Goal: Answer question/provide support: Share knowledge or assist other users

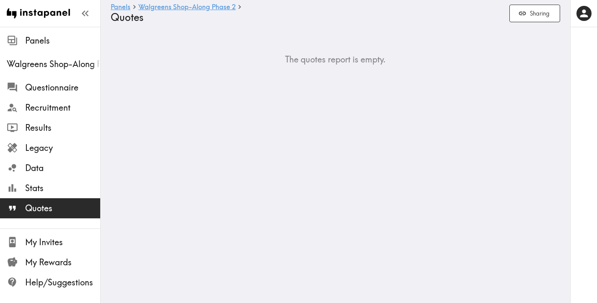
click at [49, 29] on ul "Panels Walgreens Shop-Along Phase 2 Questionnaire Recruitment Results Legacy Da…" at bounding box center [50, 127] width 100 height 201
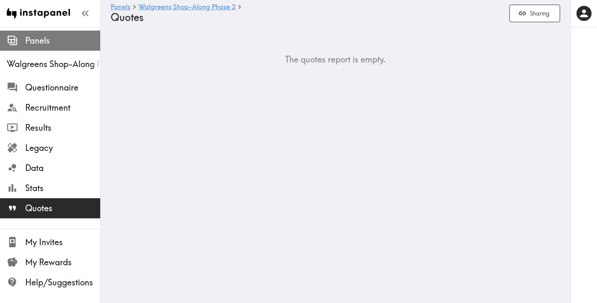
click at [47, 36] on span "Panels" at bounding box center [62, 41] width 75 height 12
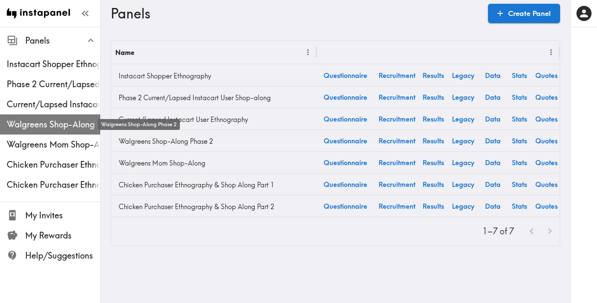
click at [68, 128] on span "Walgreens Shop-Along Phase 2" at bounding box center [54, 125] width 94 height 12
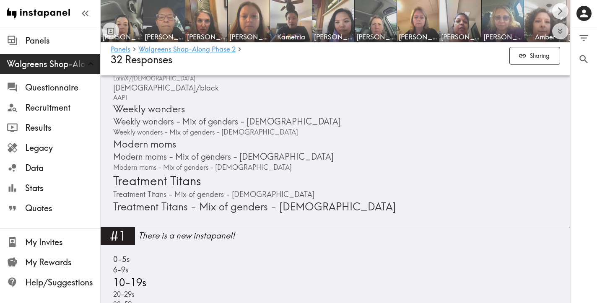
scroll to position [675, 0]
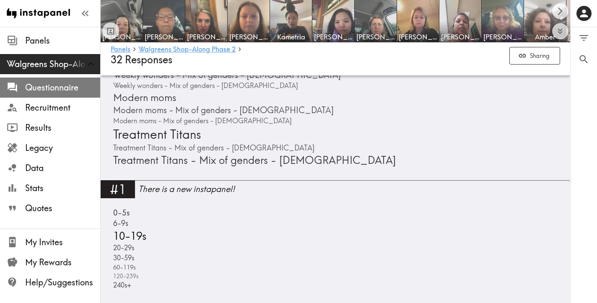
click at [59, 88] on span "Questionnaire" at bounding box center [62, 88] width 75 height 12
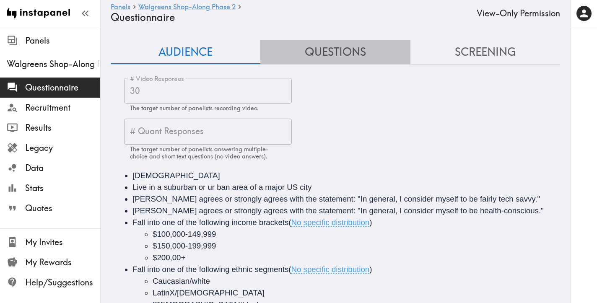
click at [343, 55] on button "Questions" at bounding box center [335, 52] width 150 height 24
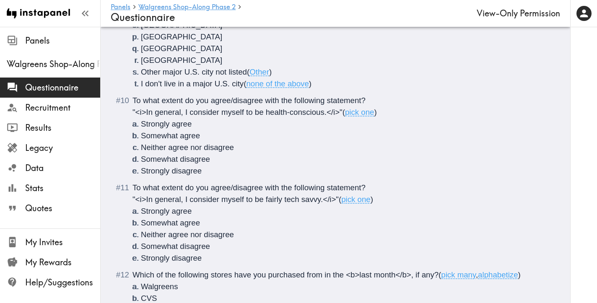
scroll to position [764, 0]
drag, startPoint x: 343, startPoint y: 113, endPoint x: 135, endPoint y: 94, distance: 209.7
click at [135, 94] on div "To what extent do you agree/disagree with the following statement? "<i>In gener…" at bounding box center [341, 135] width 418 height 82
copy div "To what extent do you agree/disagree with the following statement? "<i>In gener…"
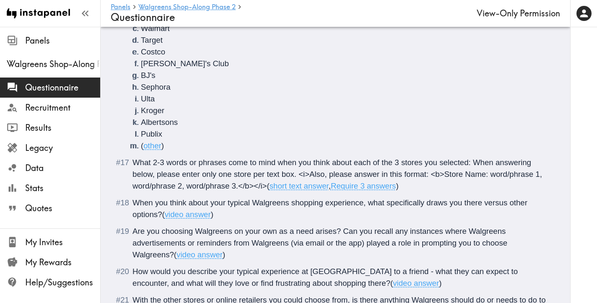
scroll to position [1558, 0]
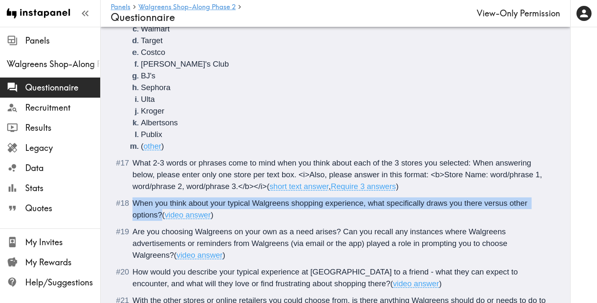
drag, startPoint x: 162, startPoint y: 193, endPoint x: 121, endPoint y: 182, distance: 42.7
click at [132, 197] on div "When you think about your typical Walgreens shopping experience, what specifica…" at bounding box center [341, 208] width 418 height 23
copy span "When you think about your typical Walgreens shopping experience, what specifica…"
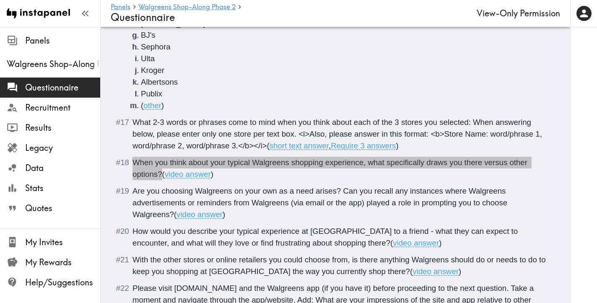
scroll to position [1600, 0]
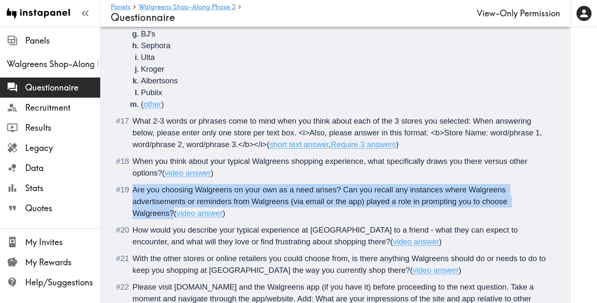
drag, startPoint x: 173, startPoint y: 190, endPoint x: 131, endPoint y: 171, distance: 45.6
click at [131, 184] on li "Are you choosing Walgreens on your own as a need arises? Can you recall any ins…" at bounding box center [335, 201] width 429 height 35
copy span "Are you choosing Walgreens on your own as a need arises? Can you recall any ins…"
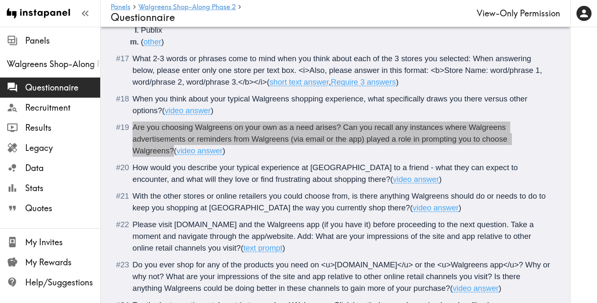
scroll to position [1665, 0]
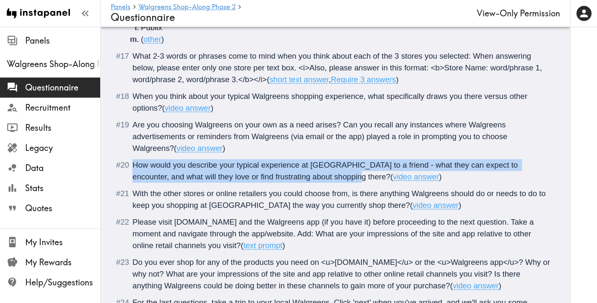
drag, startPoint x: 318, startPoint y: 153, endPoint x: 131, endPoint y: 144, distance: 187.7
click at [131, 159] on li "How would you describe your typical experience at [GEOGRAPHIC_DATA] to a friend…" at bounding box center [335, 170] width 429 height 23
copy span "How would you describe your typical experience at [GEOGRAPHIC_DATA] to a friend…"
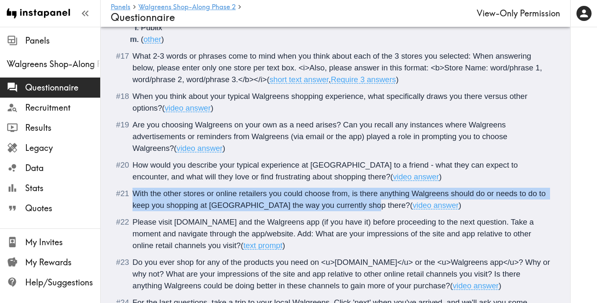
drag, startPoint x: 367, startPoint y: 184, endPoint x: 133, endPoint y: 171, distance: 233.9
click at [133, 189] on span "With the other stores or online retailers you could choose from, is there anyth…" at bounding box center [340, 199] width 416 height 21
copy span "With the other stores or online retailers you could choose from, is there anyth…"
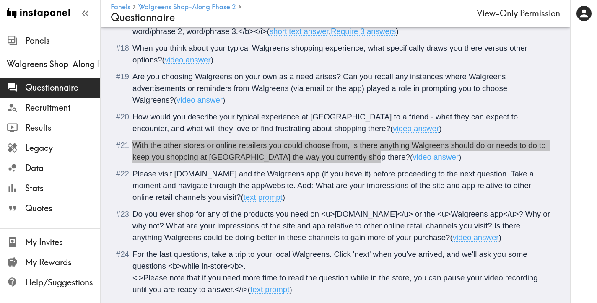
scroll to position [1728, 0]
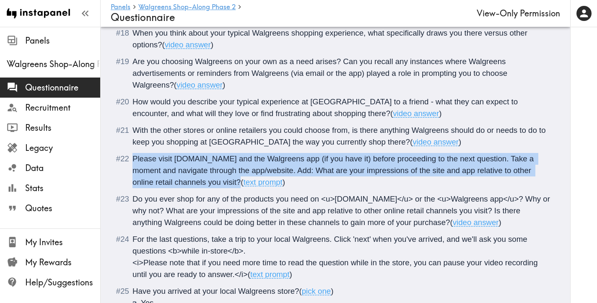
drag, startPoint x: 242, startPoint y: 160, endPoint x: 131, endPoint y: 139, distance: 112.7
click at [131, 153] on li "Please visit [DOMAIN_NAME] and the Walgreens app (if you have it) before procee…" at bounding box center [335, 170] width 429 height 35
copy span "Please visit [DOMAIN_NAME] and the Walgreens app (if you have it) before procee…"
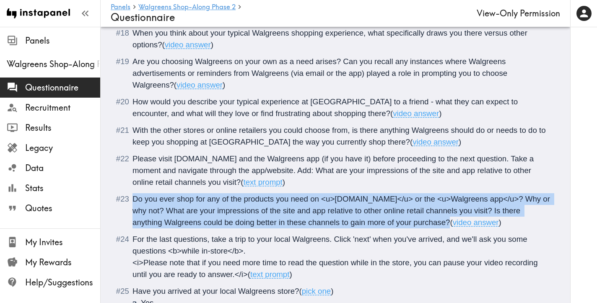
drag, startPoint x: 450, startPoint y: 197, endPoint x: 132, endPoint y: 174, distance: 319.5
click at [132, 193] on li "Do you ever shop for any of the products you need on <u>[DOMAIN_NAME]</u> or th…" at bounding box center [335, 210] width 429 height 35
copy span "Do you ever shop for any of the products you need on <u>[DOMAIN_NAME]</u> or th…"
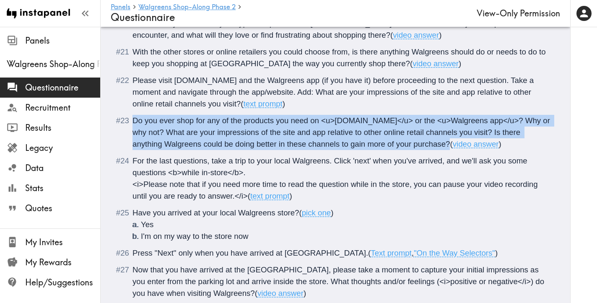
scroll to position [1803, 0]
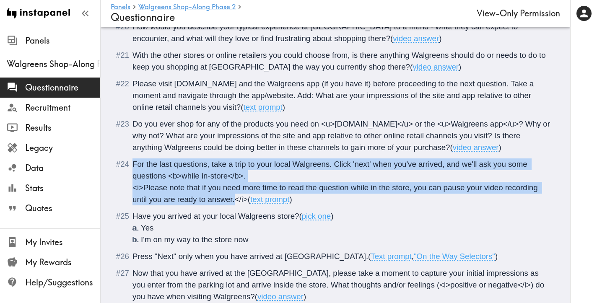
drag, startPoint x: 235, startPoint y: 178, endPoint x: 133, endPoint y: 144, distance: 107.3
click at [133, 160] on div "For the last questions, take a trip to your local Walgreens. Click 'next' when …" at bounding box center [336, 182] width 408 height 44
copy div "For the last questions, take a trip to your local Walgreens. Click 'next' when …"
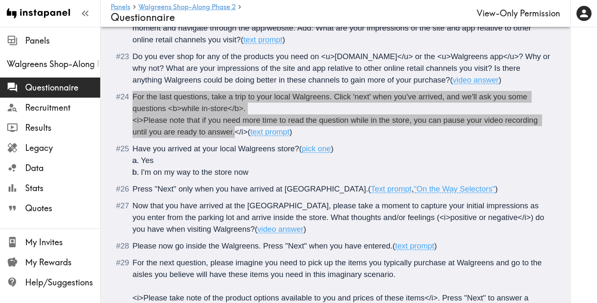
scroll to position [1875, 0]
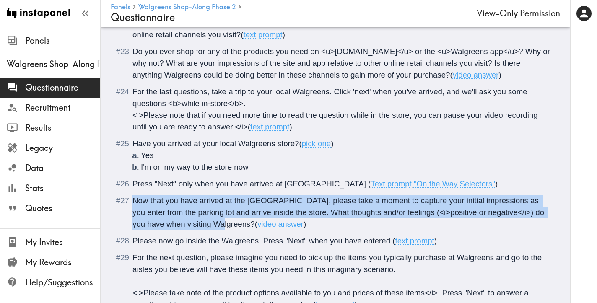
drag, startPoint x: 200, startPoint y: 201, endPoint x: 134, endPoint y: 182, distance: 69.0
click at [134, 196] on span "Now that you have arrived at the [GEOGRAPHIC_DATA], please take a moment to cap…" at bounding box center [339, 212] width 414 height 32
copy span "Now that you have arrived at the [GEOGRAPHIC_DATA], please take a moment to cap…"
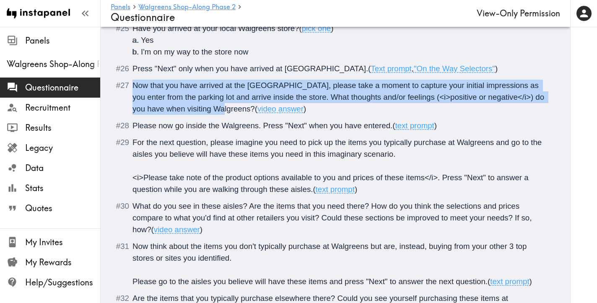
scroll to position [1987, 0]
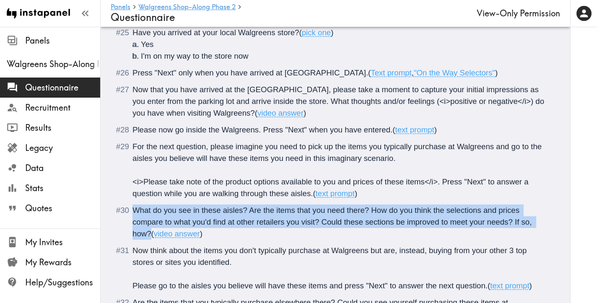
drag, startPoint x: 151, startPoint y: 212, endPoint x: 135, endPoint y: 190, distance: 27.3
click at [135, 206] on span "What do you see in these aisles? Are the items that you need there? How do you …" at bounding box center [333, 222] width 402 height 32
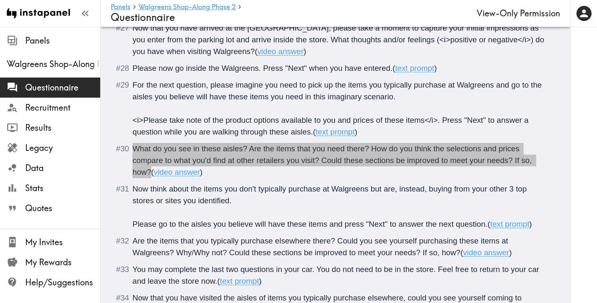
scroll to position [2050, 0]
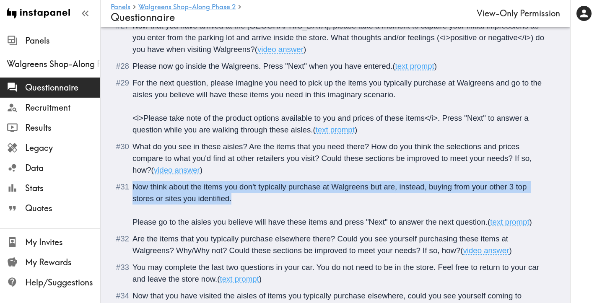
drag, startPoint x: 251, startPoint y: 174, endPoint x: 112, endPoint y: 164, distance: 140.0
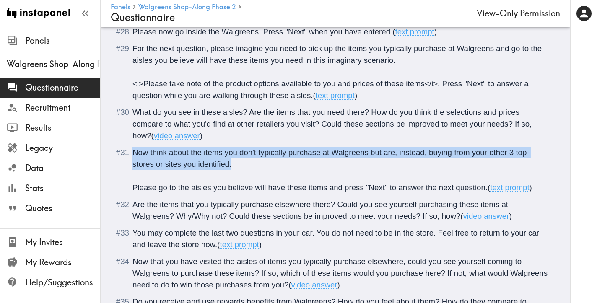
scroll to position [2088, 0]
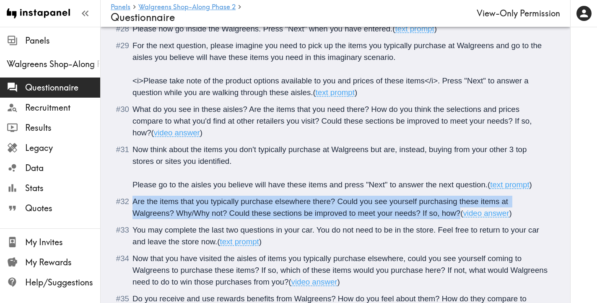
drag, startPoint x: 461, startPoint y: 190, endPoint x: 135, endPoint y: 179, distance: 326.0
click at [135, 197] on span "Are the items that you typically purchase elsewhere there? Could you see yourse…" at bounding box center [321, 207] width 378 height 21
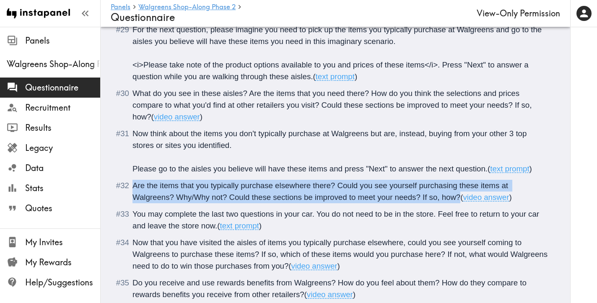
scroll to position [2123, 0]
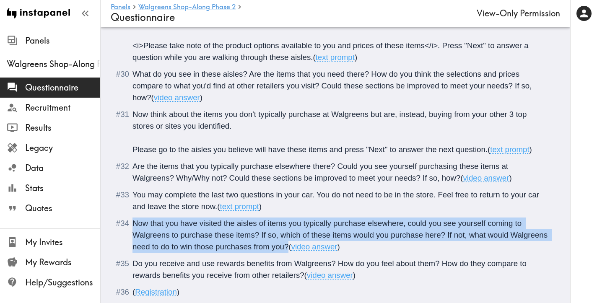
drag, startPoint x: 288, startPoint y: 224, endPoint x: 135, endPoint y: 202, distance: 155.1
click at [135, 219] on span "Now that you have visited the aisles of items you typically purchase elsewhere,…" at bounding box center [340, 235] width 417 height 32
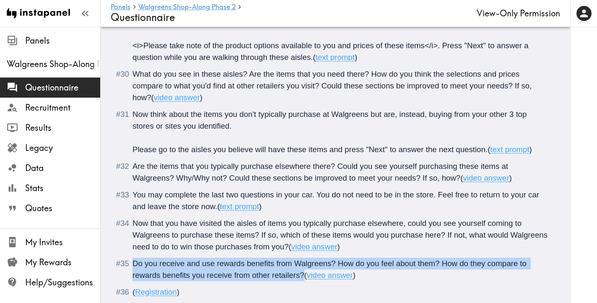
drag, startPoint x: 304, startPoint y: 252, endPoint x: 133, endPoint y: 242, distance: 171.0
click at [133, 259] on span "Do you receive and use rewards benefits from Walgreens? How do you feel about t…" at bounding box center [330, 269] width 396 height 21
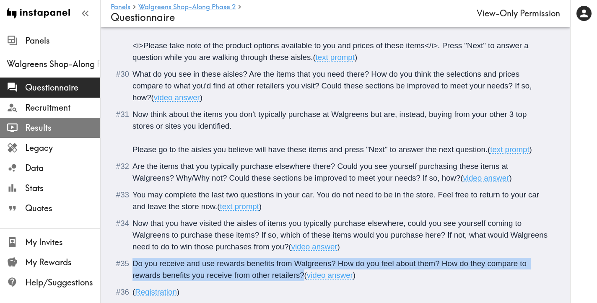
click at [47, 128] on span "Results" at bounding box center [62, 128] width 75 height 12
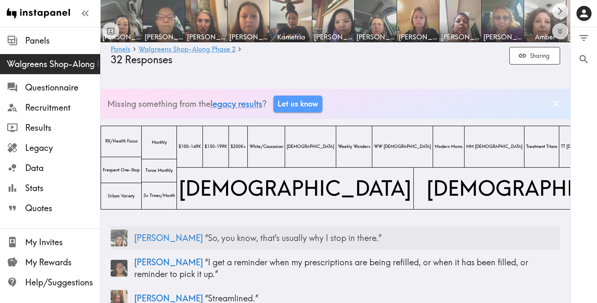
click at [147, 239] on span "[PERSON_NAME]" at bounding box center [168, 238] width 69 height 10
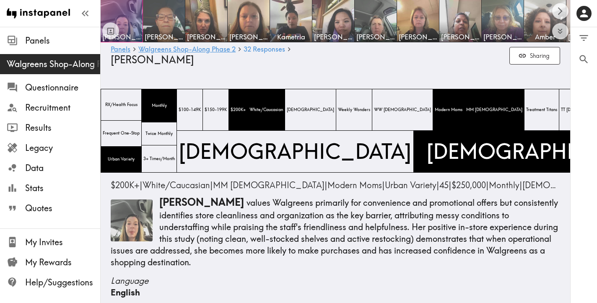
scroll to position [1357, 0]
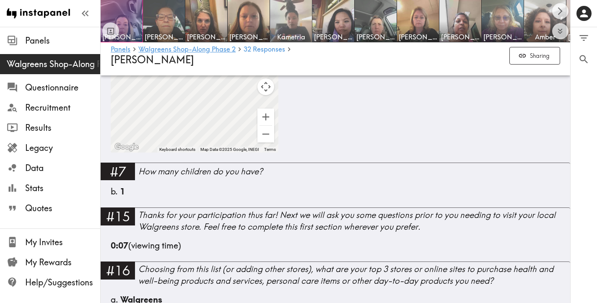
scroll to position [1042, 0]
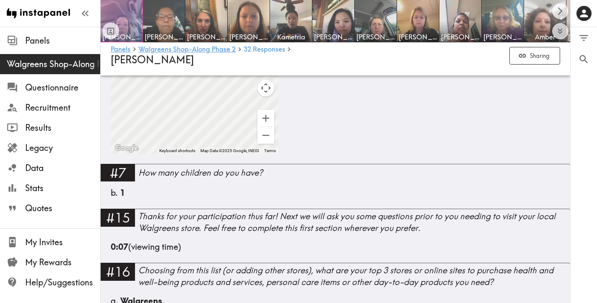
click at [128, 15] on div at bounding box center [122, 21] width 42 height 42
click at [131, 16] on div at bounding box center [122, 21] width 42 height 42
click at [128, 18] on div at bounding box center [122, 21] width 42 height 42
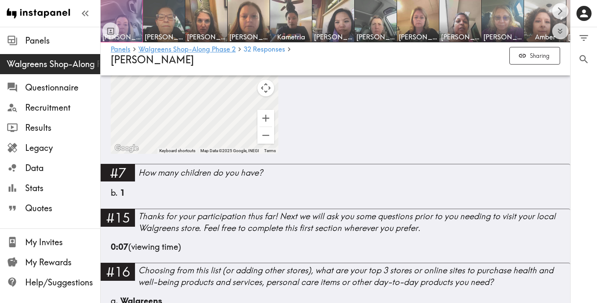
click at [125, 23] on div at bounding box center [122, 21] width 42 height 42
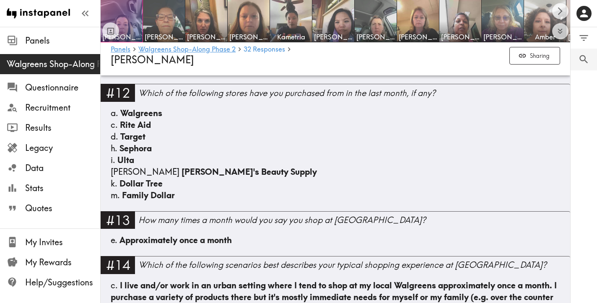
scroll to position [708, 0]
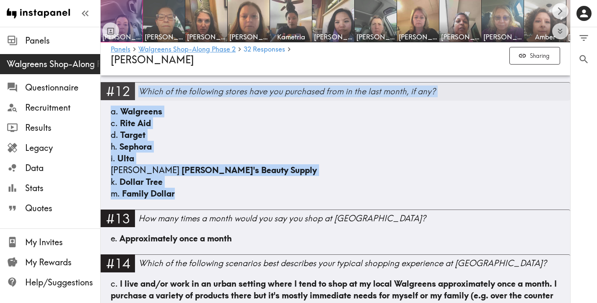
drag, startPoint x: 188, startPoint y: 196, endPoint x: 141, endPoint y: 94, distance: 112.6
click at [141, 94] on div "#12 Which of the following stores have you purchased from in the last month, if…" at bounding box center [336, 145] width 470 height 127
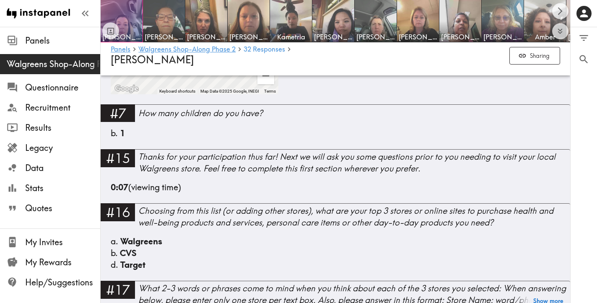
scroll to position [1102, 0]
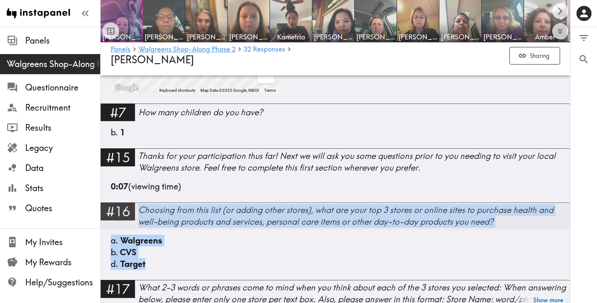
drag, startPoint x: 181, startPoint y: 266, endPoint x: 141, endPoint y: 211, distance: 68.1
click at [141, 211] on div "#16 Choosing from this list (or adding other stores), what are your top 3 store…" at bounding box center [336, 242] width 470 height 78
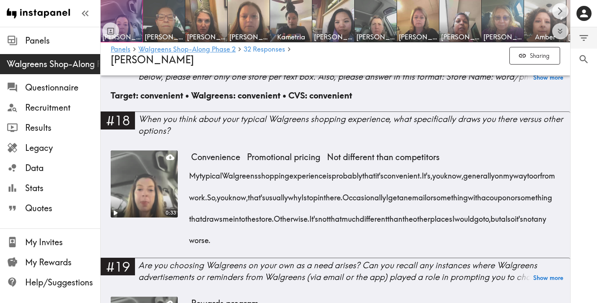
scroll to position [1326, 0]
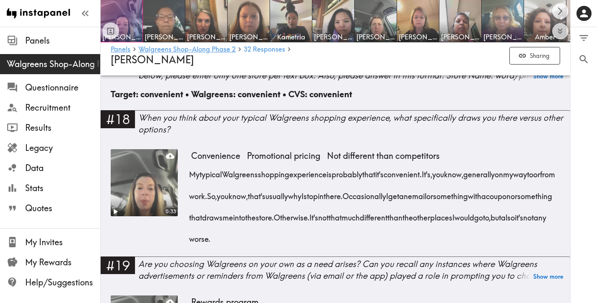
drag, startPoint x: 367, startPoint y: 244, endPoint x: 191, endPoint y: 175, distance: 188.5
click at [191, 175] on div "My typical Walgreens shopping experience is probably that it's convenient. It's…" at bounding box center [375, 204] width 369 height 86
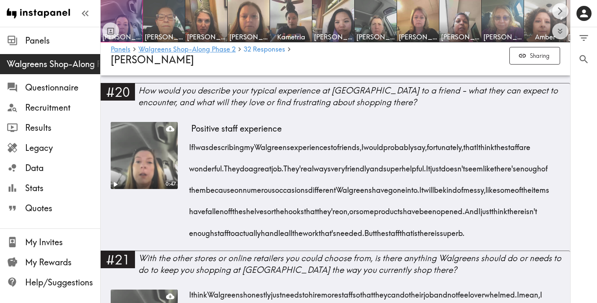
scroll to position [1626, 0]
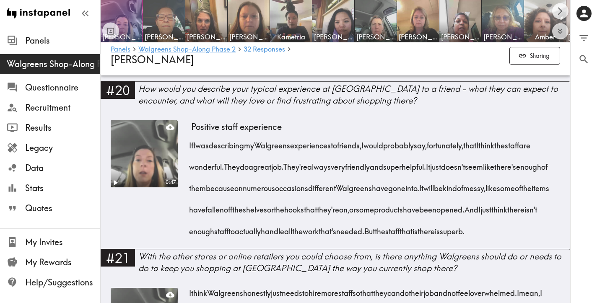
drag, startPoint x: 303, startPoint y: 250, endPoint x: 190, endPoint y: 152, distance: 149.2
click at [191, 152] on div "If I was describing my Walgreens experiences to friends, I would probably say, …" at bounding box center [375, 185] width 369 height 107
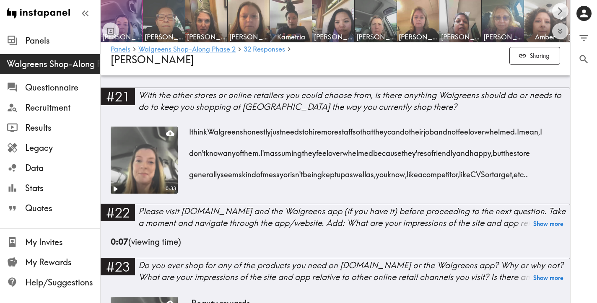
scroll to position [1789, 0]
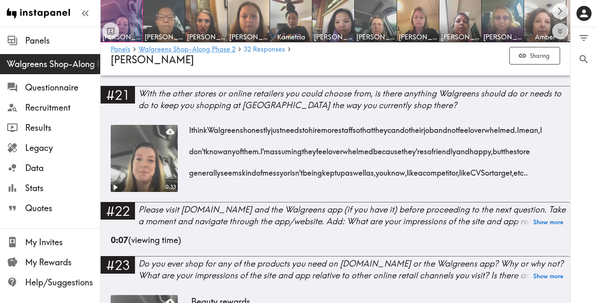
drag, startPoint x: 344, startPoint y: 218, endPoint x: 186, endPoint y: 156, distance: 170.4
click at [186, 156] on div "0:33 I think Walgreens honestly just needs to hire more staff so that they can …" at bounding box center [335, 163] width 449 height 77
drag, startPoint x: 348, startPoint y: 209, endPoint x: 343, endPoint y: 213, distance: 6.0
click at [347, 181] on div "I think Walgreens honestly just needs to hire more staff so that they can do th…" at bounding box center [375, 149] width 369 height 65
drag, startPoint x: 340, startPoint y: 218, endPoint x: 191, endPoint y: 152, distance: 163.1
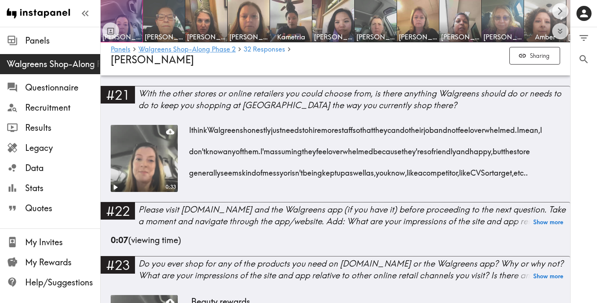
click at [191, 152] on div "I think Walgreens honestly just needs to hire more staff so that they can do th…" at bounding box center [375, 149] width 369 height 65
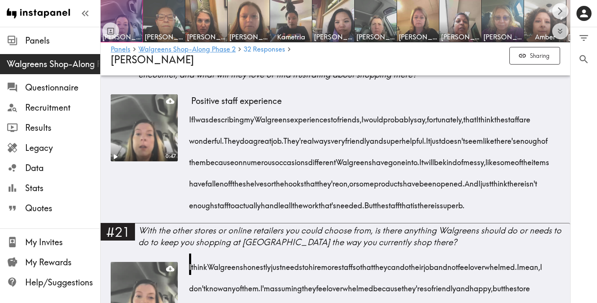
scroll to position [1653, 0]
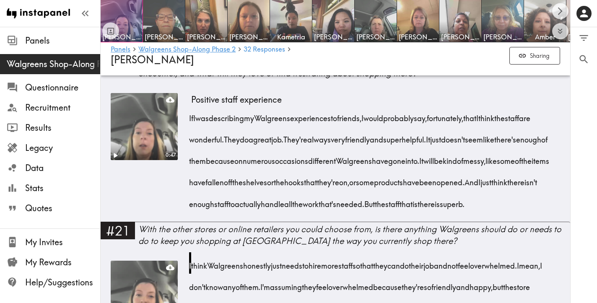
drag, startPoint x: 305, startPoint y: 220, endPoint x: 190, endPoint y: 110, distance: 159.0
click at [191, 110] on div "If I was describing my Walgreens experiences to friends, I would probably say, …" at bounding box center [375, 158] width 369 height 107
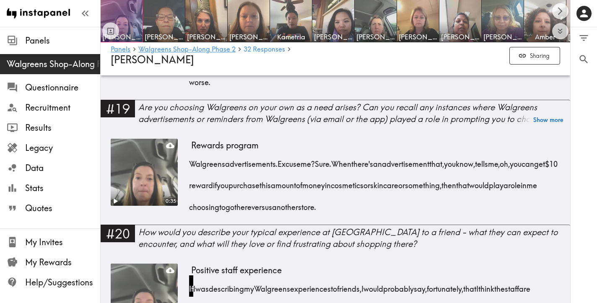
scroll to position [1480, 0]
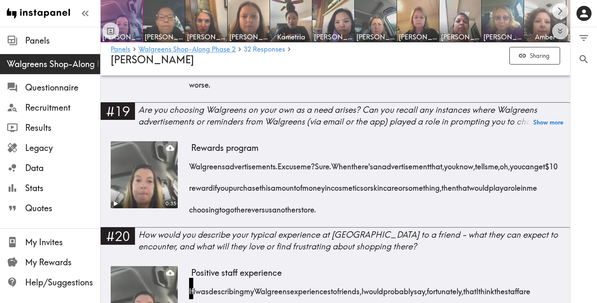
drag, startPoint x: 427, startPoint y: 207, endPoint x: 188, endPoint y: 167, distance: 241.9
click at [188, 167] on div "0:35 Rewards program Walgreens advertisements. Excuse me? Sure. When there's an…" at bounding box center [335, 184] width 449 height 86
drag, startPoint x: 454, startPoint y: 215, endPoint x: 192, endPoint y: 170, distance: 265.9
click at [192, 170] on div "Walgreens advertisements. Excuse me? Sure. When there's an advertisement that, …" at bounding box center [375, 185] width 369 height 65
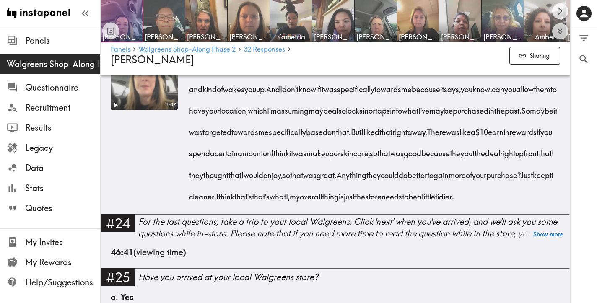
scroll to position [2027, 0]
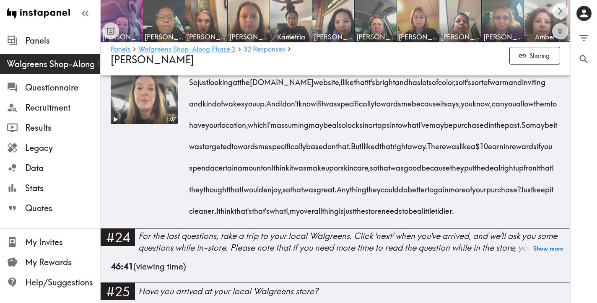
drag, startPoint x: 445, startPoint y: 263, endPoint x: 190, endPoint y: 113, distance: 295.3
click at [191, 113] on div "So just looking at the [DOMAIN_NAME] website, I like that it's bright and has l…" at bounding box center [375, 144] width 369 height 150
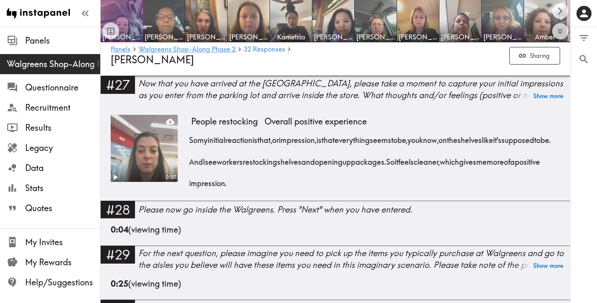
scroll to position [2279, 0]
drag, startPoint x: 336, startPoint y: 238, endPoint x: 184, endPoint y: 197, distance: 156.7
click at [184, 197] on div "0:37 People restocking Overall positive experience So my initial reaction is th…" at bounding box center [335, 157] width 449 height 86
drag, startPoint x: 340, startPoint y: 237, endPoint x: 186, endPoint y: 194, distance: 160.3
click at [186, 194] on div "0:37 People restocking Overall positive experience So my initial reaction is th…" at bounding box center [335, 157] width 449 height 86
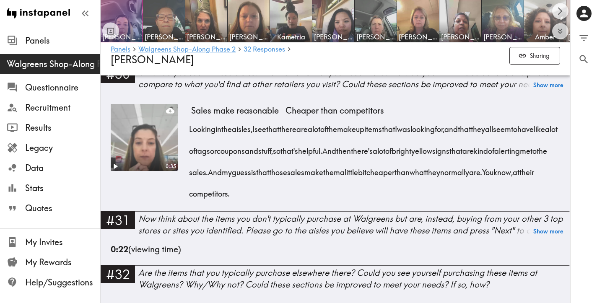
scroll to position [2517, 0]
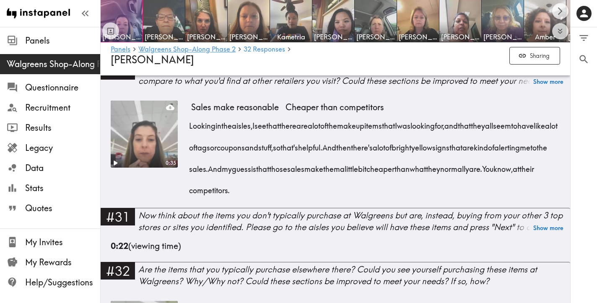
drag, startPoint x: 398, startPoint y: 245, endPoint x: 190, endPoint y: 177, distance: 218.7
click at [191, 177] on div "Looking in the aisles, I see that there are a lot of the makeup items that I wa…" at bounding box center [375, 155] width 369 height 86
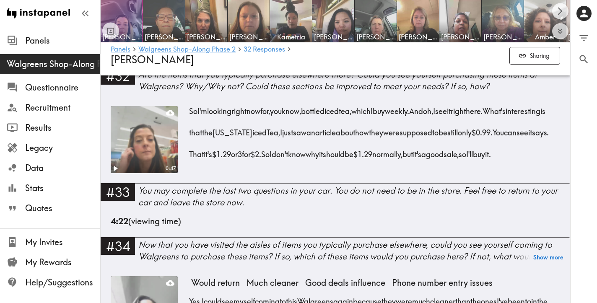
scroll to position [2717, 0]
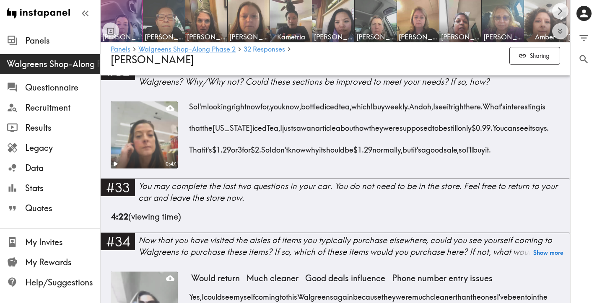
drag, startPoint x: 282, startPoint y: 223, endPoint x: 193, endPoint y: 162, distance: 107.6
click at [191, 158] on div "So I'm looking right now for, you know, bottled iced tea, which I buy weekly. A…" at bounding box center [375, 125] width 369 height 65
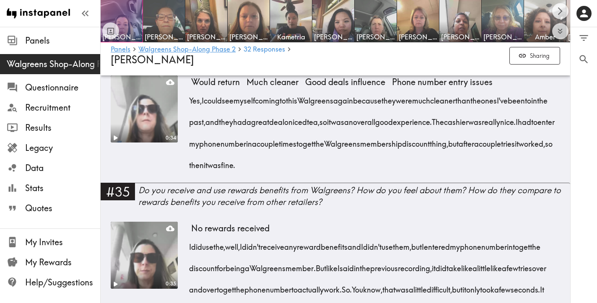
scroll to position [2918, 0]
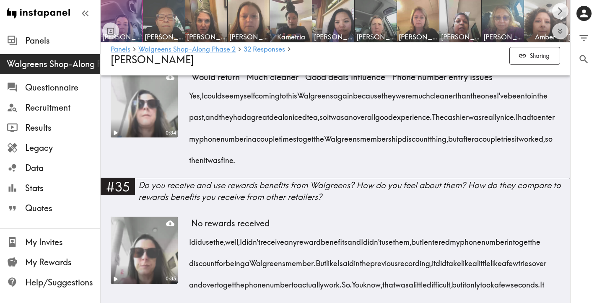
drag, startPoint x: 398, startPoint y: 220, endPoint x: 192, endPoint y: 160, distance: 214.7
click at [192, 160] on div "Yes, I could see myself coming to this Walgreens again because they were much c…" at bounding box center [375, 125] width 369 height 86
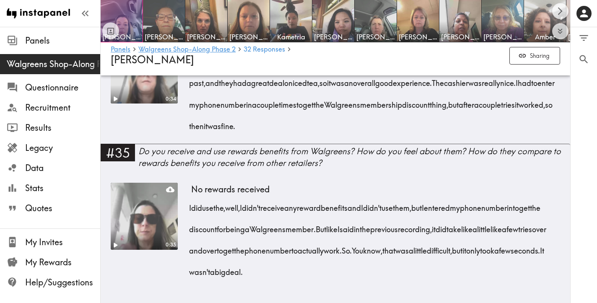
scroll to position [3015, 0]
drag, startPoint x: 406, startPoint y: 273, endPoint x: 190, endPoint y: 210, distance: 225.2
click at [191, 210] on div "I did use the, well, I didn't receive any reward benefits and I didn't use them…" at bounding box center [375, 238] width 369 height 86
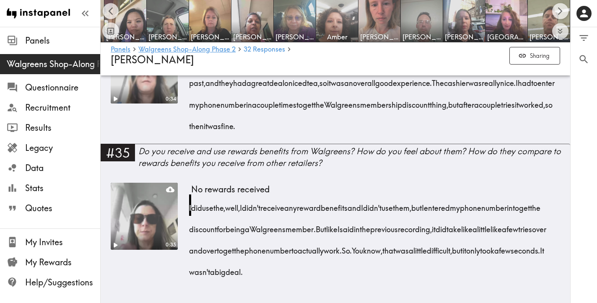
scroll to position [0, 192]
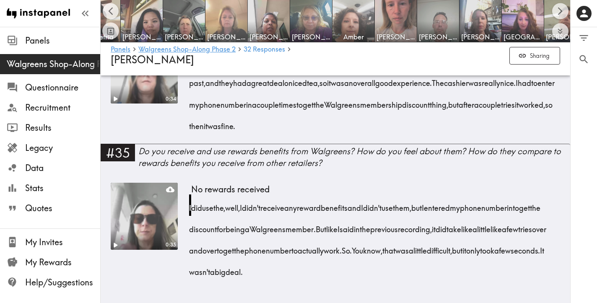
click at [230, 21] on img at bounding box center [227, 21] width 44 height 44
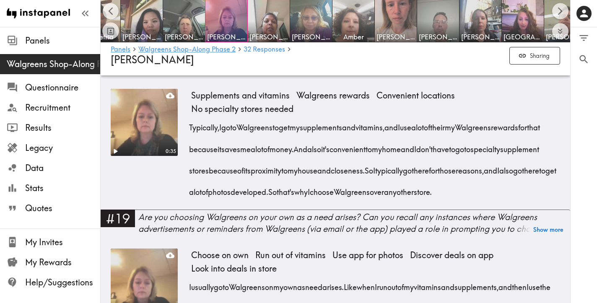
scroll to position [1386, 0]
drag, startPoint x: 253, startPoint y: 213, endPoint x: 192, endPoint y: 131, distance: 102.3
click at [192, 131] on div "Typically, I go to Walgreens to get my supplements and vitamins, and I use a lo…" at bounding box center [375, 157] width 369 height 86
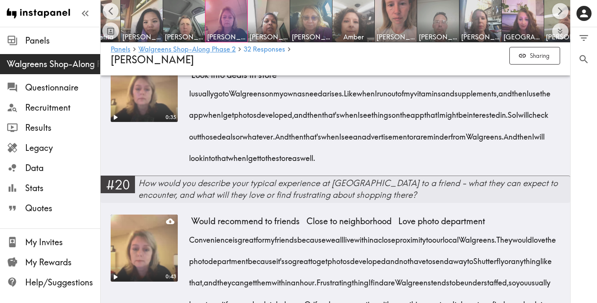
scroll to position [1584, 0]
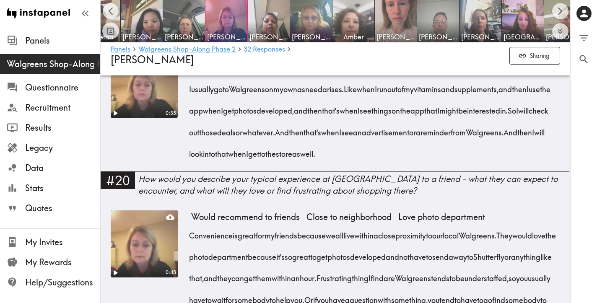
drag, startPoint x: 479, startPoint y: 176, endPoint x: 191, endPoint y: 114, distance: 294.8
click at [191, 114] on div "I usually go to Walgreens on my own as need arises. Like when I run out of my v…" at bounding box center [375, 119] width 369 height 86
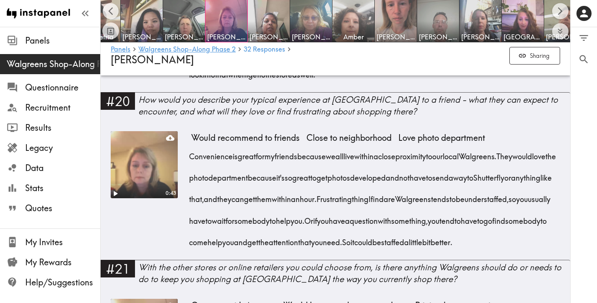
scroll to position [1724, 0]
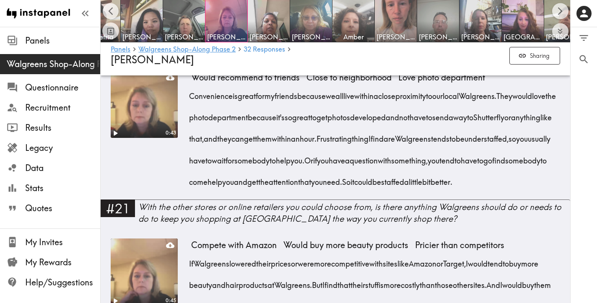
drag, startPoint x: 319, startPoint y: 224, endPoint x: 191, endPoint y: 122, distance: 163.8
click at [191, 122] on div "Convenience is great for my friends because we all live within a close proximit…" at bounding box center [375, 136] width 369 height 107
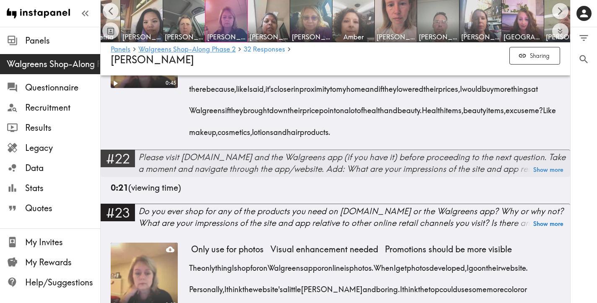
scroll to position [1943, 0]
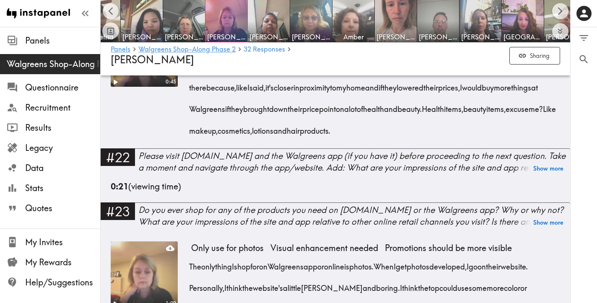
drag, startPoint x: 525, startPoint y: 177, endPoint x: 187, endPoint y: 90, distance: 349.0
click at [187, 90] on div "0:45 Compete with Amazon Would buy more beauty products Pricier than competitor…" at bounding box center [335, 84] width 449 height 129
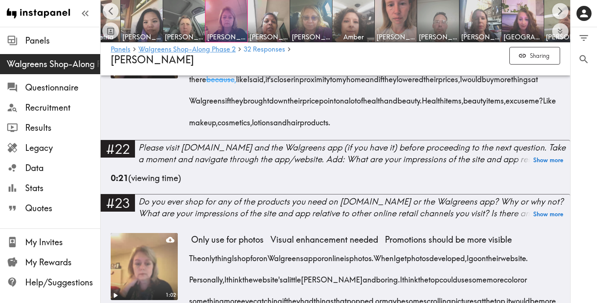
scroll to position [1952, 0]
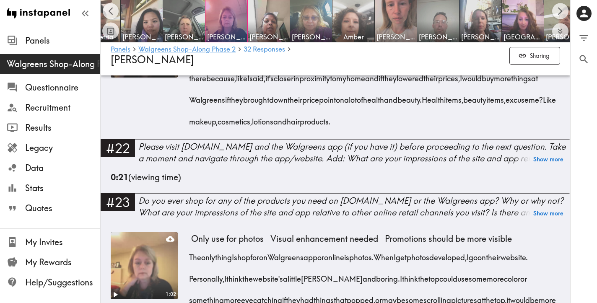
drag, startPoint x: 519, startPoint y: 164, endPoint x: 191, endPoint y: 83, distance: 338.3
click at [191, 83] on div "If Walgreens lowered their prices or were more competitive with sites like Amaz…" at bounding box center [375, 75] width 369 height 107
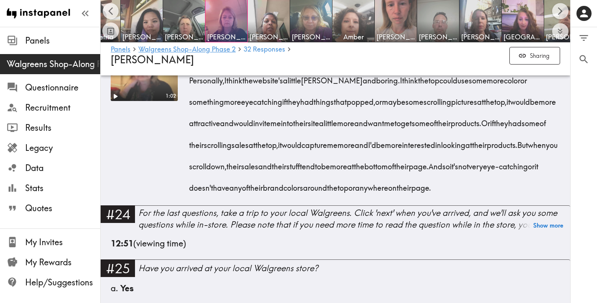
scroll to position [2145, 0]
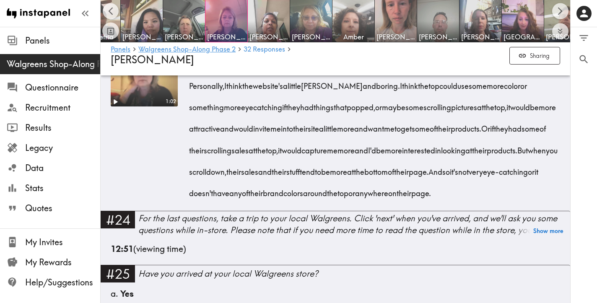
drag, startPoint x: 329, startPoint y: 228, endPoint x: 190, endPoint y: 104, distance: 185.9
click at [191, 104] on div "The only thing I shop for on Walgreens app or online is photos. When I get phot…" at bounding box center [375, 126] width 369 height 150
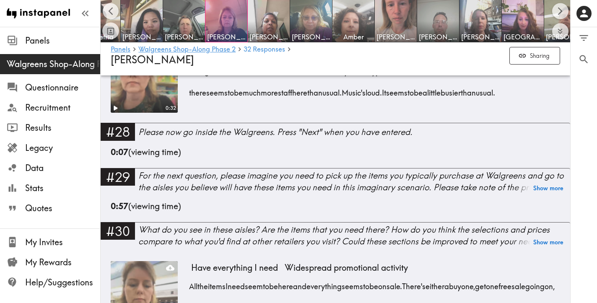
scroll to position [2452, 0]
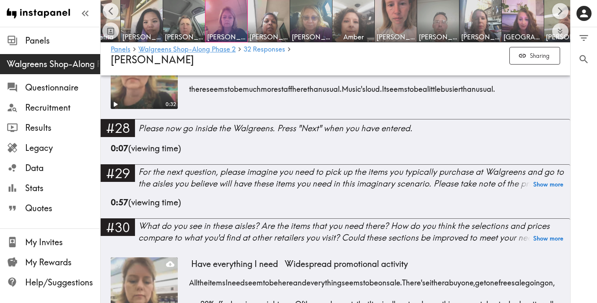
drag, startPoint x: 213, startPoint y: 167, endPoint x: 190, endPoint y: 136, distance: 38.9
click at [191, 96] on div "I was greeted at the door when I entered. Somebody was very pleasant. Seems mor…" at bounding box center [375, 75] width 369 height 43
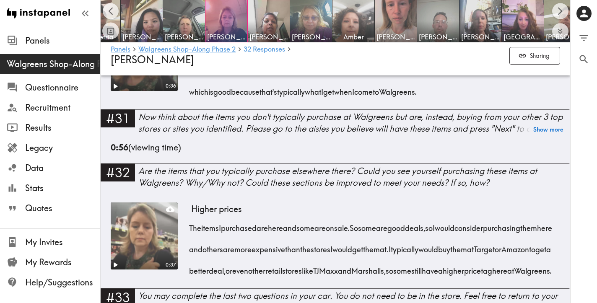
scroll to position [2691, 0]
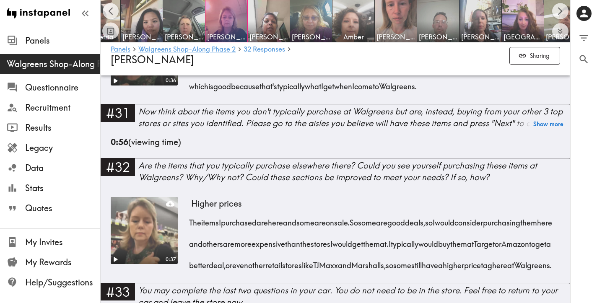
drag, startPoint x: 557, startPoint y: 160, endPoint x: 193, endPoint y: 119, distance: 366.3
click at [193, 95] on div "All the items I need seem to be here and everything seems to be on sale. There'…" at bounding box center [375, 62] width 369 height 65
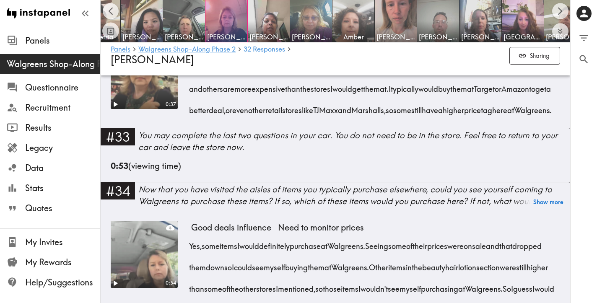
scroll to position [2852, 0]
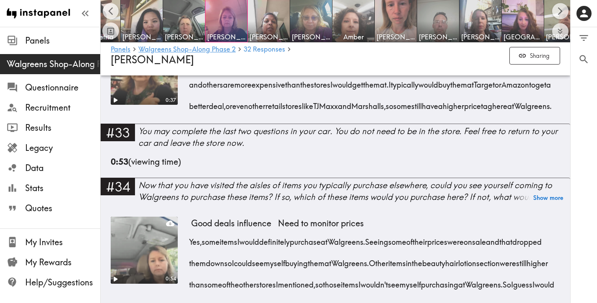
drag, startPoint x: 382, startPoint y: 199, endPoint x: 193, endPoint y: 139, distance: 198.8
click at [193, 114] on div "The items I purchased are here and some are on sale. So some are good deals, so…" at bounding box center [375, 81] width 369 height 65
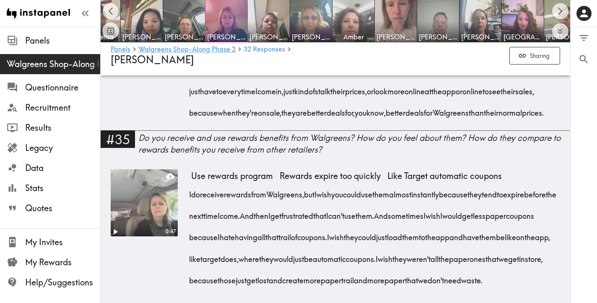
scroll to position [3074, 0]
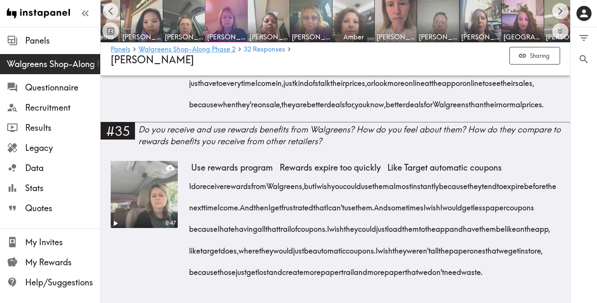
drag, startPoint x: 423, startPoint y: 220, endPoint x: 192, endPoint y: 117, distance: 253.9
click at [192, 112] on div "Yes, some items I would definitely purchase at Walgreens. Seeing some of their …" at bounding box center [375, 58] width 369 height 107
drag, startPoint x: 361, startPoint y: 275, endPoint x: 190, endPoint y: 168, distance: 201.5
click at [191, 173] on div "I do receive rewards from Walgreens, but I wish you could use them almost insta…" at bounding box center [375, 226] width 369 height 107
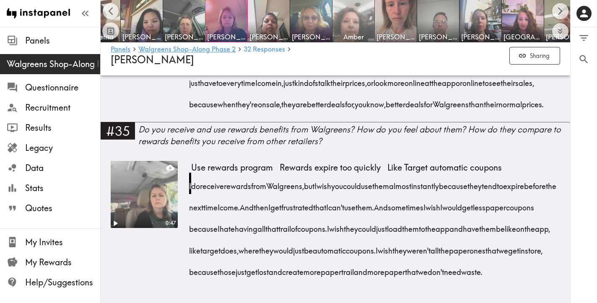
click at [348, 23] on img at bounding box center [354, 21] width 44 height 44
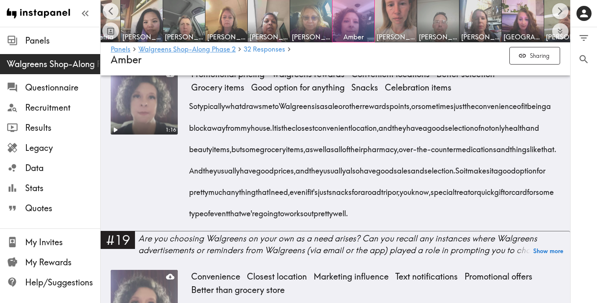
scroll to position [1389, 0]
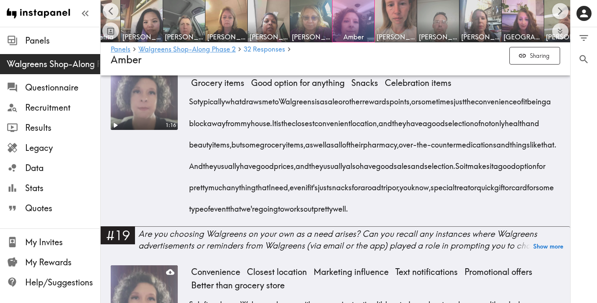
drag, startPoint x: 326, startPoint y: 232, endPoint x: 190, endPoint y: 105, distance: 186.3
click at [191, 105] on div "So typically what draws me to Walgreens is a sale or other rewards points, or s…" at bounding box center [375, 152] width 369 height 129
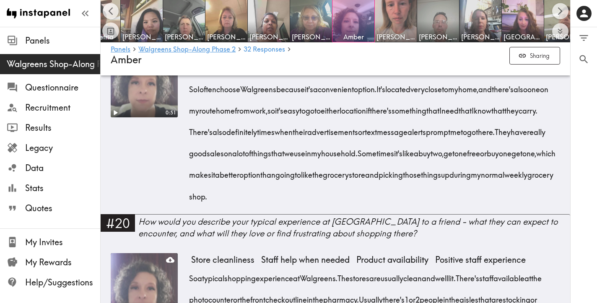
scroll to position [1606, 0]
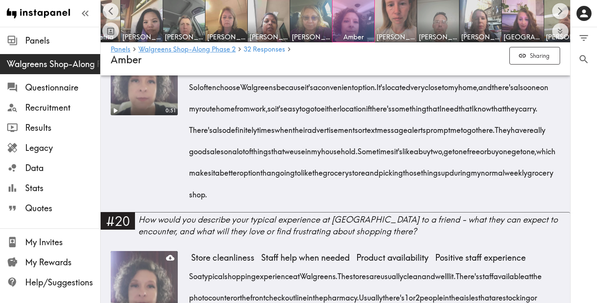
drag, startPoint x: 426, startPoint y: 216, endPoint x: 190, endPoint y: 112, distance: 258.3
click at [191, 112] on div "So I often choose Walgreens because it's a convenient option. It's located very…" at bounding box center [375, 137] width 369 height 129
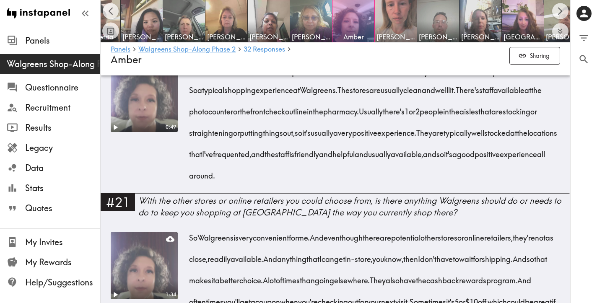
scroll to position [1792, 0]
drag, startPoint x: 405, startPoint y: 197, endPoint x: 191, endPoint y: 114, distance: 229.0
click at [191, 114] on div "So a typical shopping experience at [GEOGRAPHIC_DATA]. The stores are usually c…" at bounding box center [375, 129] width 369 height 107
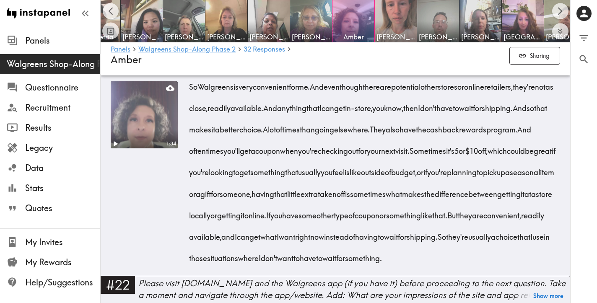
scroll to position [1946, 0]
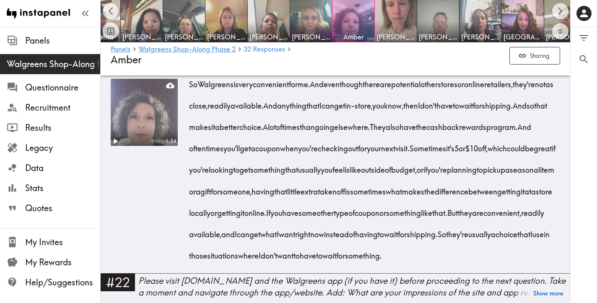
drag, startPoint x: 412, startPoint y: 253, endPoint x: 190, endPoint y: 101, distance: 269.1
click at [191, 101] on div "So Walgreens is very convenient for me. And even though there are potential oth…" at bounding box center [375, 166] width 369 height 193
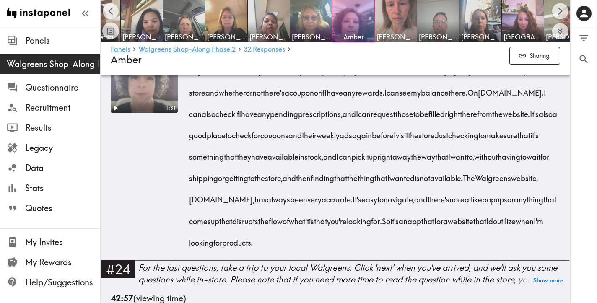
scroll to position [2268, 0]
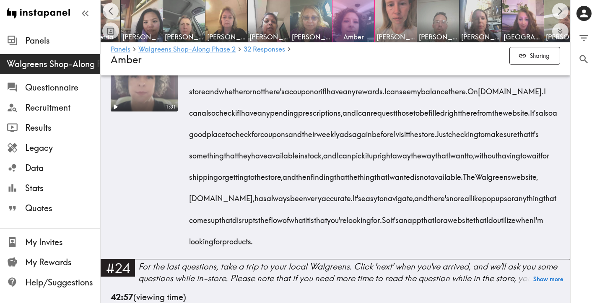
drag, startPoint x: 229, startPoint y: 252, endPoint x: 192, endPoint y: 112, distance: 145.6
click at [192, 112] on div "So [DOMAIN_NAME] I do utilize, especially if I'm trying to check and see if som…" at bounding box center [375, 152] width 369 height 193
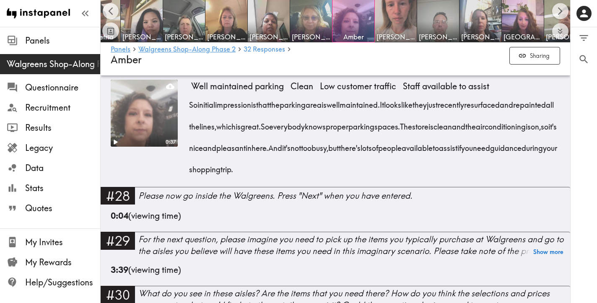
scroll to position [2586, 0]
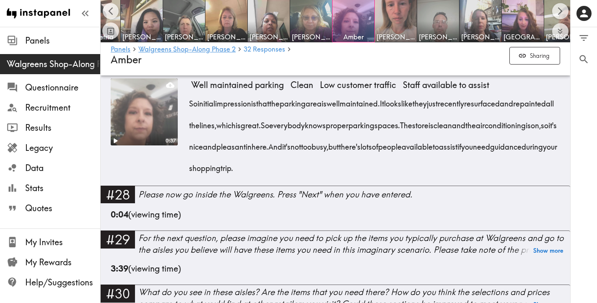
drag, startPoint x: 423, startPoint y: 234, endPoint x: 188, endPoint y: 173, distance: 242.1
click at [188, 173] on div "0:37 Well maintained parking Clean Low customer traffic Staff available to assi…" at bounding box center [335, 131] width 449 height 107
drag, startPoint x: 416, startPoint y: 232, endPoint x: 189, endPoint y: 170, distance: 234.9
click at [191, 170] on div "So initial impression is that the parking area is well maintained. It looks lik…" at bounding box center [375, 133] width 369 height 86
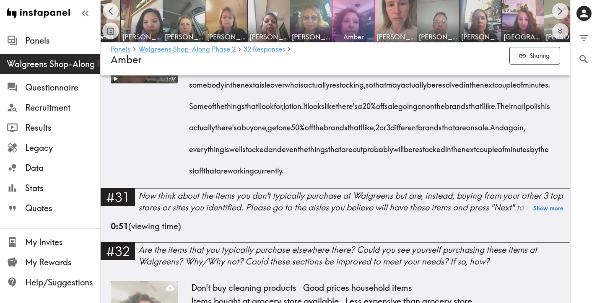
scroll to position [2902, 0]
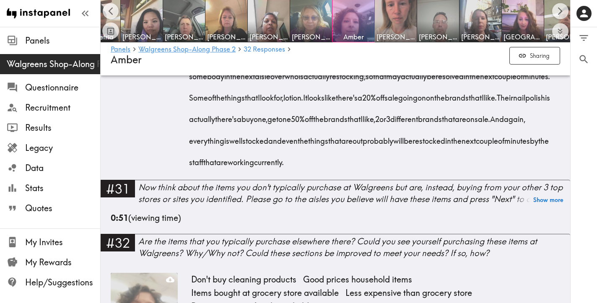
drag, startPoint x: 233, startPoint y: 247, endPoint x: 191, endPoint y: 104, distance: 148.9
click at [191, 104] on div "So typically when I come to Walgreens, one of the things that I'm looking for i…" at bounding box center [375, 95] width 369 height 150
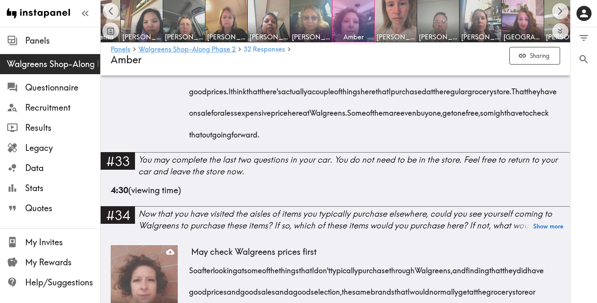
scroll to position [3202, 0]
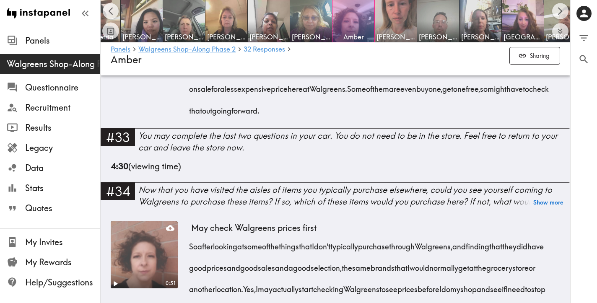
click at [455, 119] on div "So some of the things that I typically would not purchase at Walgreens would be…" at bounding box center [375, 64] width 369 height 107
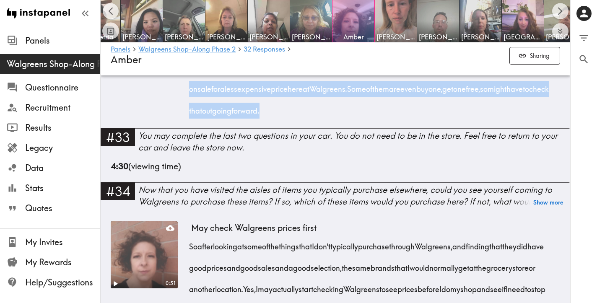
drag, startPoint x: 455, startPoint y: 196, endPoint x: 193, endPoint y: 115, distance: 273.6
click at [193, 115] on div "0:01 So some of the things that I typically would not purchase at Walgreens wou…" at bounding box center [375, 64] width 369 height 107
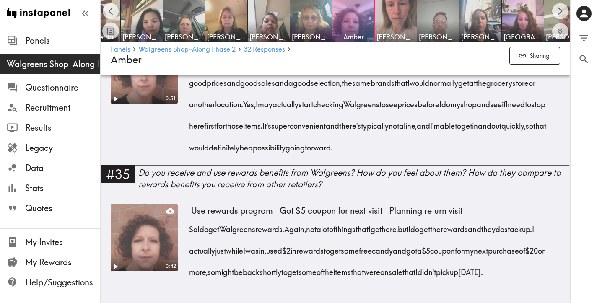
scroll to position [3438, 0]
drag, startPoint x: 512, startPoint y: 157, endPoint x: 191, endPoint y: 95, distance: 326.6
click at [191, 95] on div "So after looking at some of the things that I don't typically purchase through …" at bounding box center [375, 101] width 369 height 107
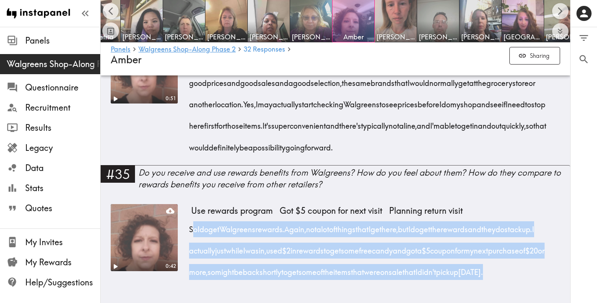
drag, startPoint x: 256, startPoint y: 273, endPoint x: 191, endPoint y: 214, distance: 87.5
click at [191, 216] on div "So I do get Walgreens rewards. Again, not a lot of things that I get here, but …" at bounding box center [375, 248] width 369 height 65
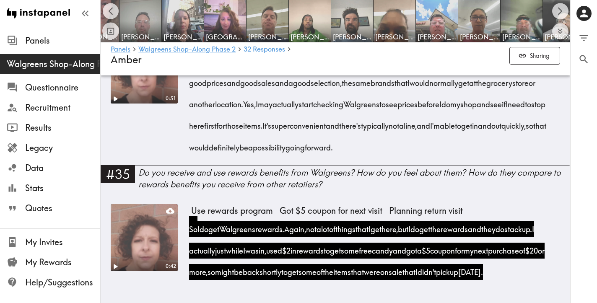
scroll to position [0, 494]
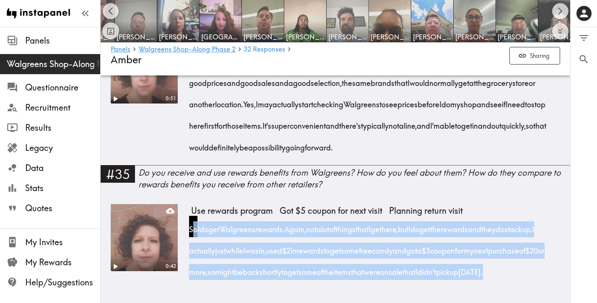
click at [342, 18] on img at bounding box center [348, 21] width 44 height 44
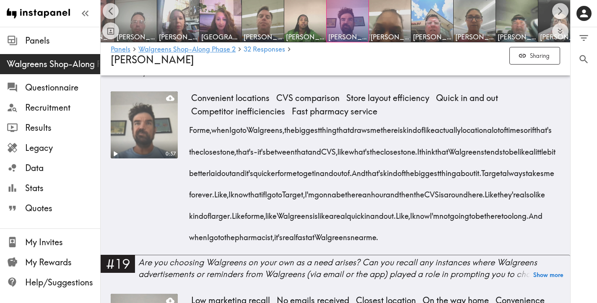
scroll to position [1373, 0]
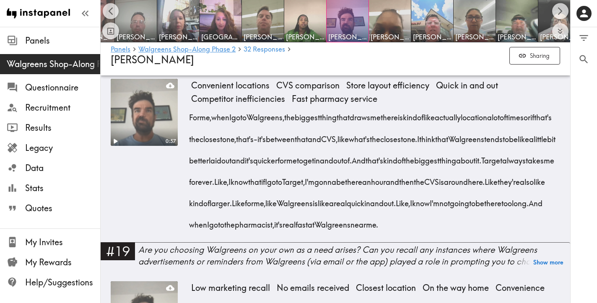
drag, startPoint x: 319, startPoint y: 244, endPoint x: 191, endPoint y: 121, distance: 177.6
click at [191, 121] on div "For me, when I go to Walgreens, the biggest thing that draws me there is kind o…" at bounding box center [375, 168] width 369 height 129
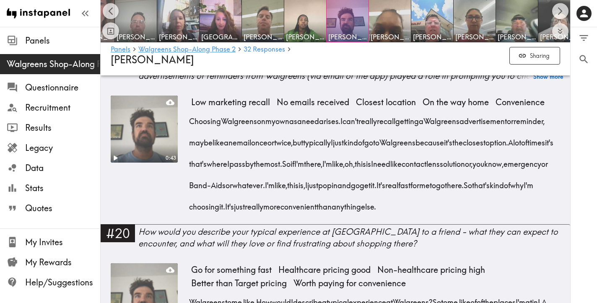
scroll to position [1596, 0]
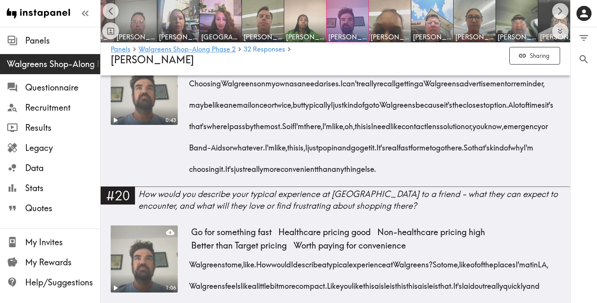
drag, startPoint x: 250, startPoint y: 212, endPoint x: 188, endPoint y: 109, distance: 120.0
click at [188, 109] on div "0:43 Low marketing recall No emails received Closest location On the way home C…" at bounding box center [335, 122] width 449 height 129
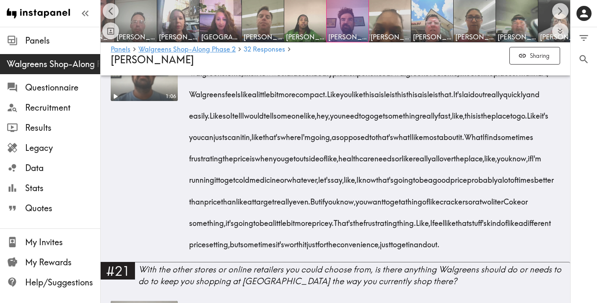
scroll to position [1786, 0]
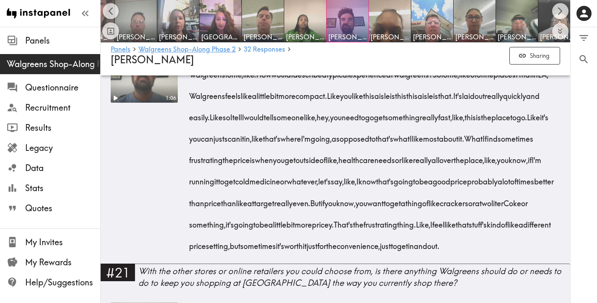
drag, startPoint x: 527, startPoint y: 160, endPoint x: 192, endPoint y: 123, distance: 337.4
click at [192, 123] on div "Walgreens to me, like. How would I describe a typical experience at [GEOGRAPHIC…" at bounding box center [375, 157] width 369 height 193
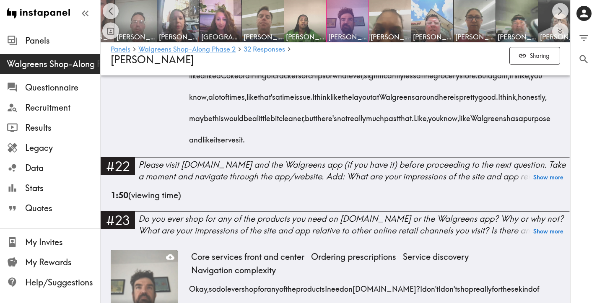
scroll to position [2080, 0]
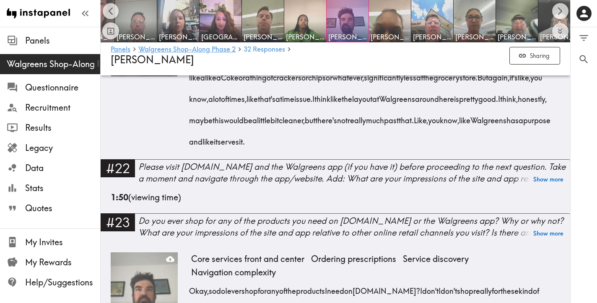
drag, startPoint x: 495, startPoint y: 167, endPoint x: 192, endPoint y: 96, distance: 311.8
click at [192, 96] on div "The only thing that worries me more is like. Like I said, the pricing I think o…" at bounding box center [375, 85] width 369 height 129
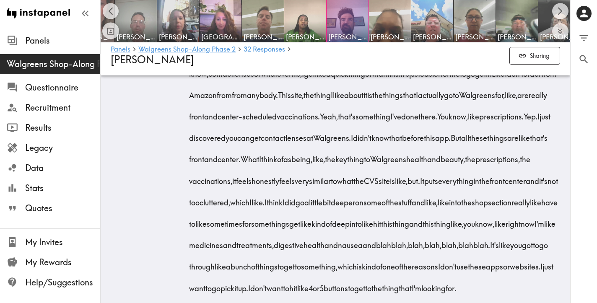
scroll to position [2335, 0]
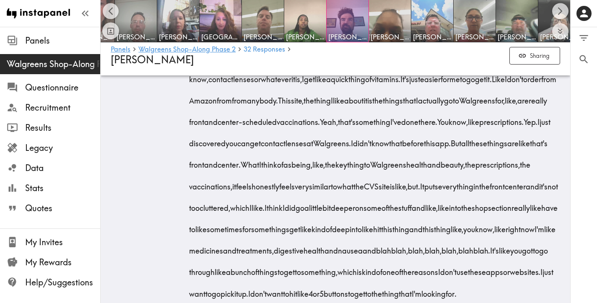
drag, startPoint x: 405, startPoint y: 222, endPoint x: 192, endPoint y: 106, distance: 242.8
click at [192, 106] on div "Okay, so do I ever shop for any of the products I need on [DOMAIN_NAME]? I don'…" at bounding box center [375, 162] width 369 height 279
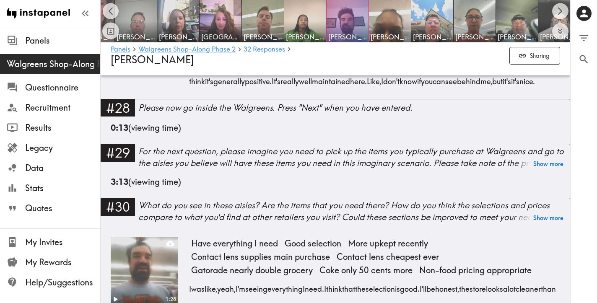
scroll to position [2807, 0]
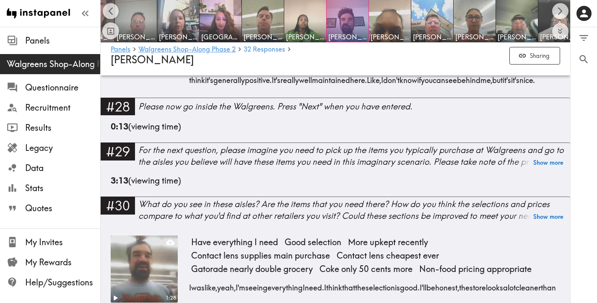
drag, startPoint x: 398, startPoint y: 208, endPoint x: 192, endPoint y: 127, distance: 221.4
click at [192, 88] on div "So yeah, I'm in the Walgreens parking lot. And I mean, like, generally positive…" at bounding box center [375, 45] width 369 height 86
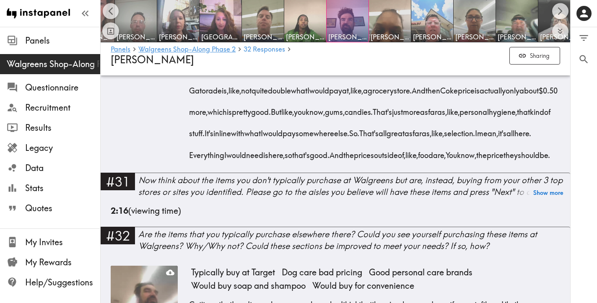
scroll to position [3090, 0]
drag, startPoint x: 560, startPoint y: 180, endPoint x: 190, endPoint y: 135, distance: 372.6
click at [190, 135] on div "1:28 Have everything I need Good selection More upkept recently Contact lens su…" at bounding box center [336, 59] width 470 height 227
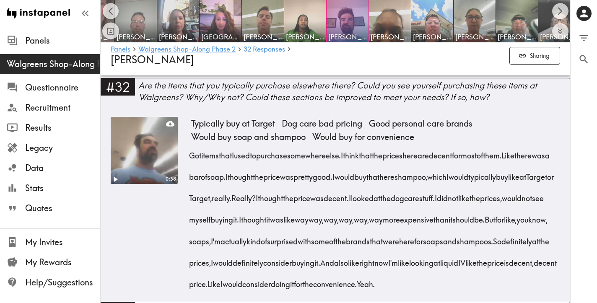
scroll to position [3240, 0]
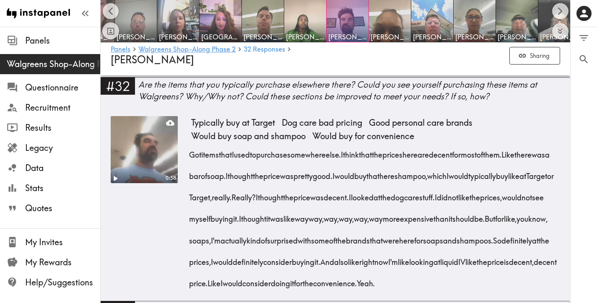
drag, startPoint x: 188, startPoint y: 135, endPoint x: 559, endPoint y: 161, distance: 371.9
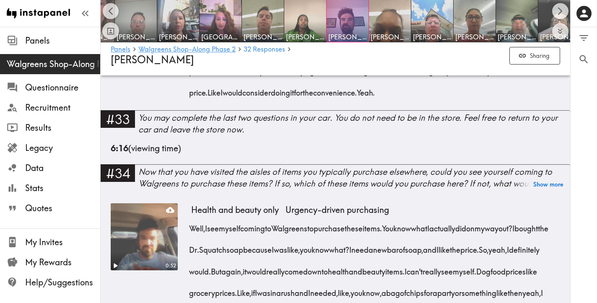
scroll to position [3426, 0]
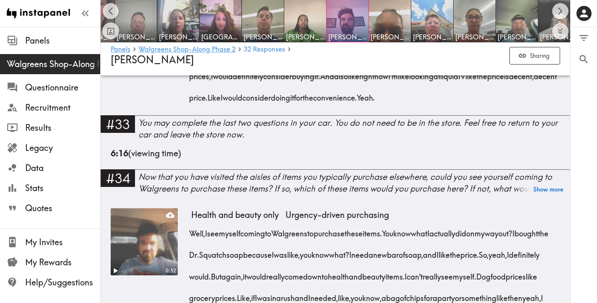
drag, startPoint x: 341, startPoint y: 233, endPoint x: 192, endPoint y: 124, distance: 183.9
click at [192, 106] on div "Got items that I used to purchase somewhere else. I think that the prices here …" at bounding box center [375, 31] width 369 height 150
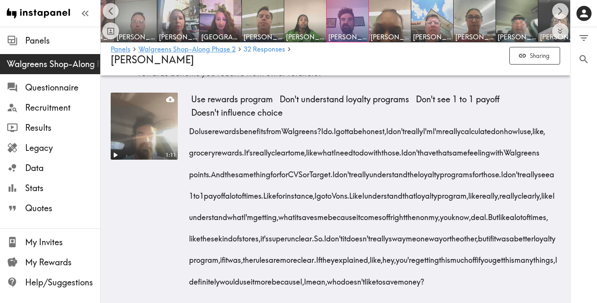
scroll to position [3724, 0]
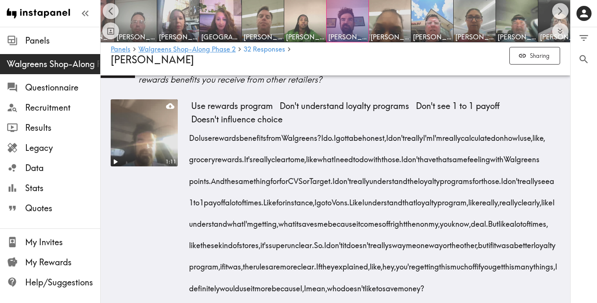
drag, startPoint x: 506, startPoint y: 170, endPoint x: 193, endPoint y: 108, distance: 319.3
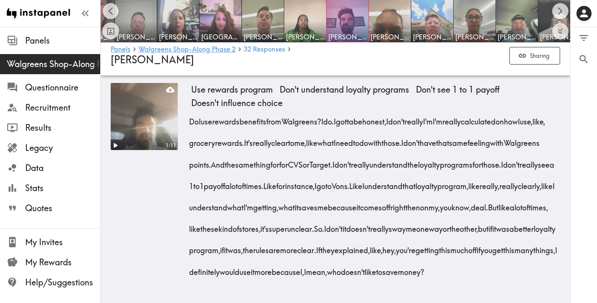
scroll to position [3933, 0]
drag, startPoint x: 494, startPoint y: 273, endPoint x: 192, endPoint y: 105, distance: 345.9
click at [192, 108] on div "Do I use rewards benefits from Walgreens? I do. I gotta be honest, I don't real…" at bounding box center [375, 194] width 369 height 172
click at [179, 20] on img at bounding box center [178, 21] width 44 height 44
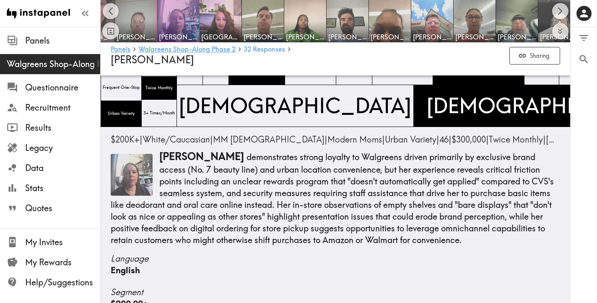
scroll to position [57, 0]
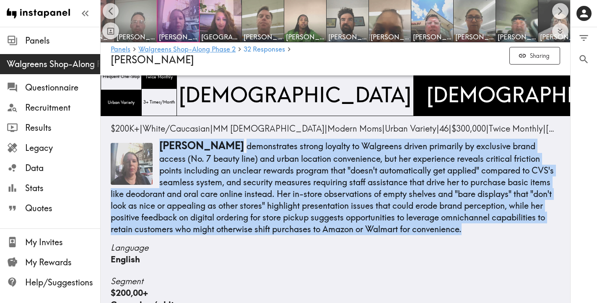
drag, startPoint x: 475, startPoint y: 227, endPoint x: 160, endPoint y: 151, distance: 324.2
click at [160, 151] on p "[PERSON_NAME] demonstrates strong loyalty to Walgreens driven primarily by excl…" at bounding box center [335, 187] width 449 height 96
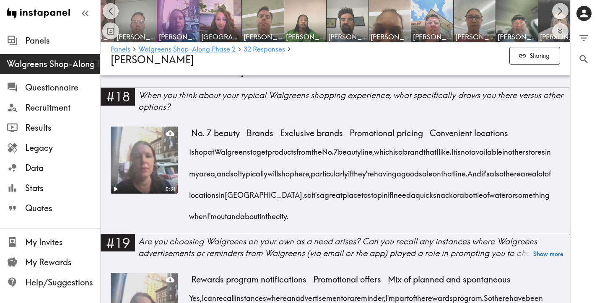
scroll to position [1335, 0]
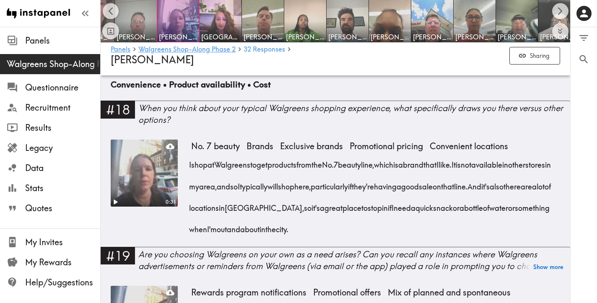
drag, startPoint x: 452, startPoint y: 230, endPoint x: 190, endPoint y: 167, distance: 269.1
click at [191, 167] on div "I shop at [GEOGRAPHIC_DATA] to get products from the No. 7 beauty line, which i…" at bounding box center [375, 194] width 369 height 86
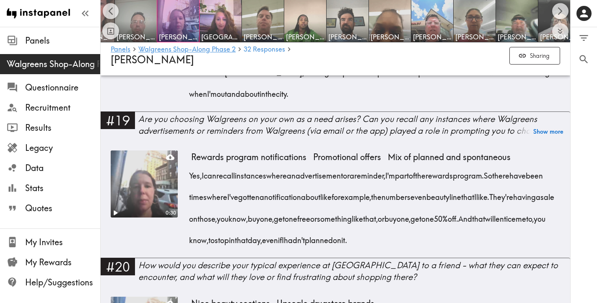
scroll to position [1474, 0]
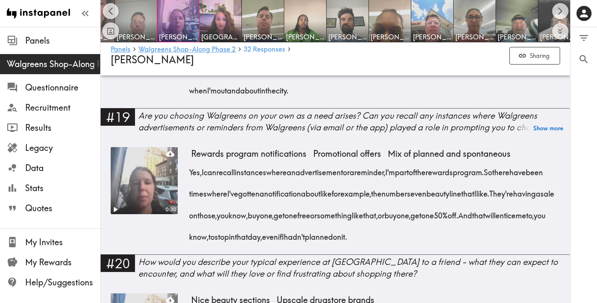
drag, startPoint x: 508, startPoint y: 234, endPoint x: 190, endPoint y: 165, distance: 324.8
click at [191, 165] on div "Yes, I can recall instances where an advertisement or a reminder, I'm part of t…" at bounding box center [375, 202] width 369 height 86
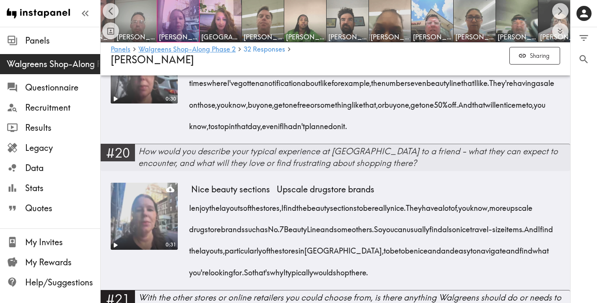
scroll to position [1593, 0]
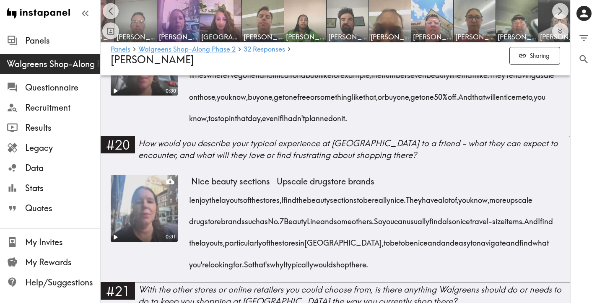
drag, startPoint x: 486, startPoint y: 265, endPoint x: 189, endPoint y: 203, distance: 303.9
click at [189, 203] on div "0:31 Nice beauty sections Upscale drugstore brands I enjoy the layouts of the s…" at bounding box center [335, 228] width 449 height 107
drag, startPoint x: 498, startPoint y: 266, endPoint x: 187, endPoint y: 201, distance: 318.2
click at [187, 201] on div "0:31 Nice beauty sections Upscale drugstore brands I enjoy the layouts of the s…" at bounding box center [335, 228] width 449 height 107
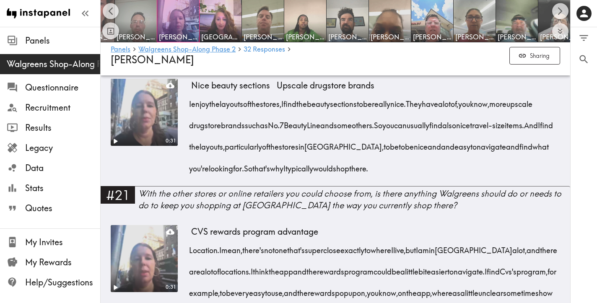
scroll to position [1738, 0]
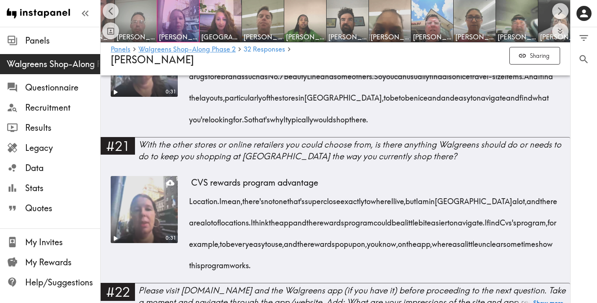
drag, startPoint x: 408, startPoint y: 265, endPoint x: 191, endPoint y: 205, distance: 225.0
click at [191, 205] on div "Location. I mean, there's not one that's super close exactly to where I live, b…" at bounding box center [375, 231] width 369 height 86
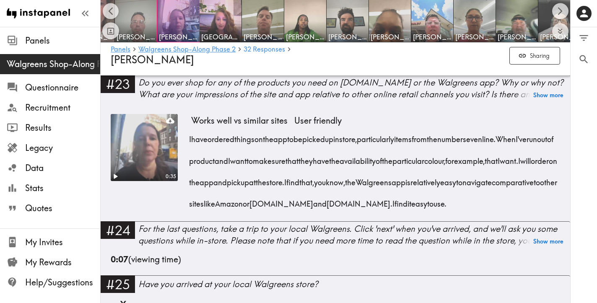
scroll to position [2005, 0]
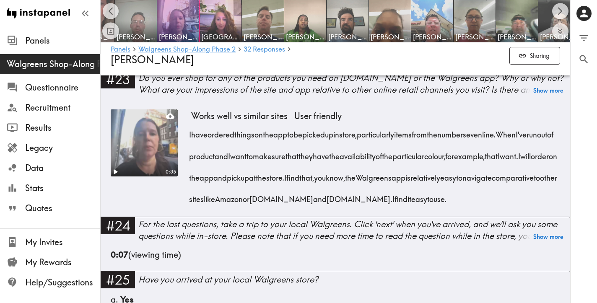
drag, startPoint x: 257, startPoint y: 220, endPoint x: 190, endPoint y: 138, distance: 105.2
click at [191, 138] on div "I have ordered things on the app to be picked up in store, particularly items f…" at bounding box center [375, 164] width 369 height 86
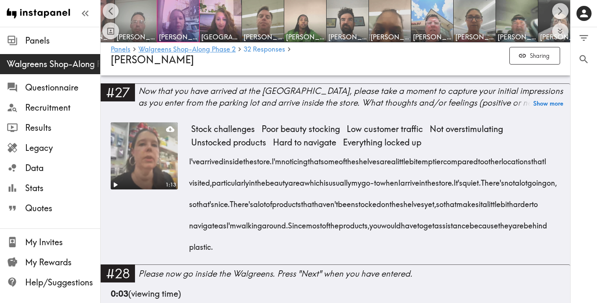
scroll to position [2241, 0]
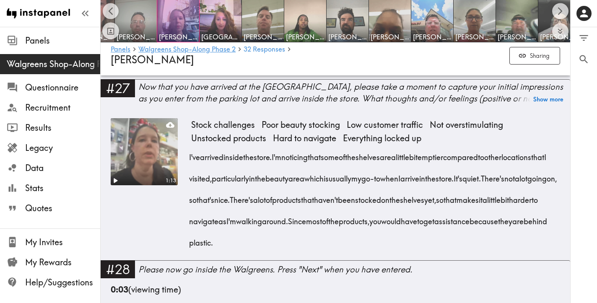
drag, startPoint x: 426, startPoint y: 265, endPoint x: 189, endPoint y: 178, distance: 252.7
click at [191, 178] on div "I've arrived inside the store. I'm noticing that some of the shelves are a litt…" at bounding box center [375, 196] width 369 height 107
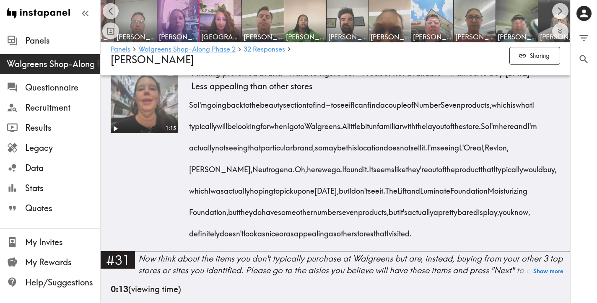
scroll to position [2577, 0]
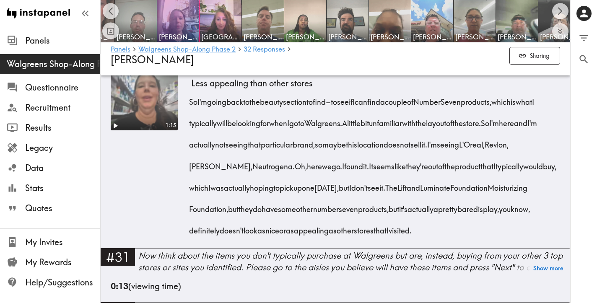
drag, startPoint x: 232, startPoint y: 268, endPoint x: 191, endPoint y: 129, distance: 145.4
click at [191, 129] on div "So I'm going back to the beauty section to find – to see if I can find a couple…" at bounding box center [375, 163] width 369 height 150
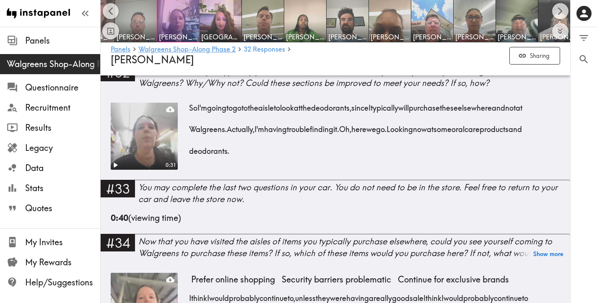
scroll to position [2816, 0]
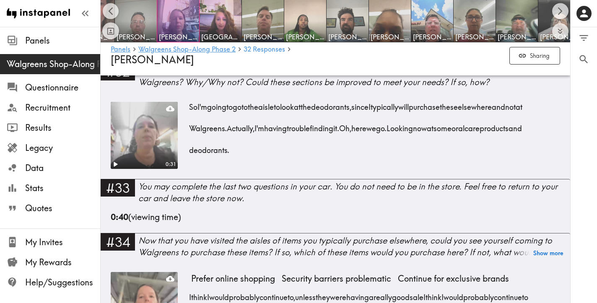
drag, startPoint x: 291, startPoint y: 193, endPoint x: 191, endPoint y: 153, distance: 108.1
click at [191, 153] on div "So I'm going to go to the aisle to look at the deodorants, since I typically wi…" at bounding box center [375, 126] width 369 height 65
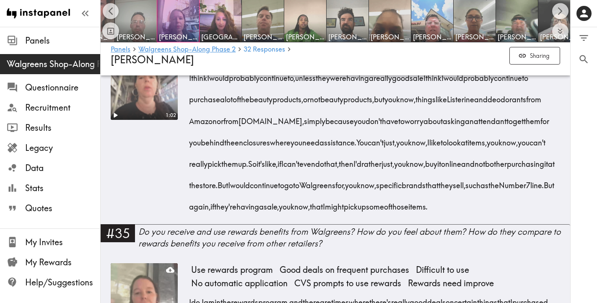
scroll to position [3034, 0]
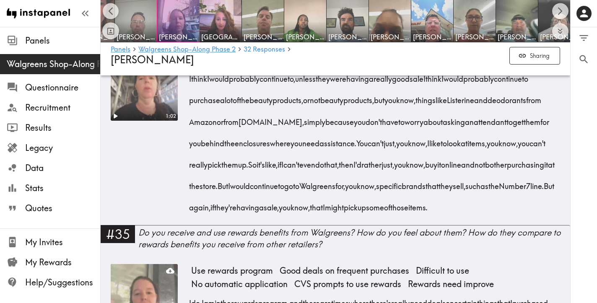
drag, startPoint x: 375, startPoint y: 215, endPoint x: 190, endPoint y: 125, distance: 205.7
click at [191, 125] on div "I think I would probably continue to, unless they were having a really good sal…" at bounding box center [375, 140] width 369 height 150
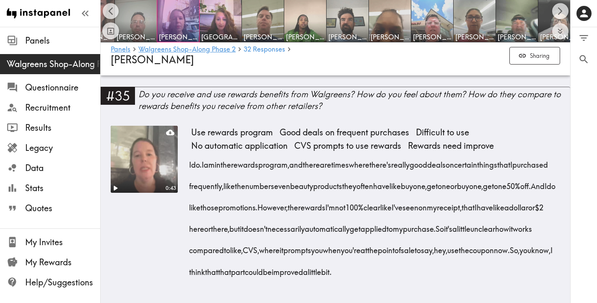
scroll to position [3237, 0]
drag, startPoint x: 559, startPoint y: 273, endPoint x: 190, endPoint y: 168, distance: 384.0
click at [191, 168] on div "I do. I am in the rewards program, and there are times where there's really goo…" at bounding box center [375, 215] width 369 height 129
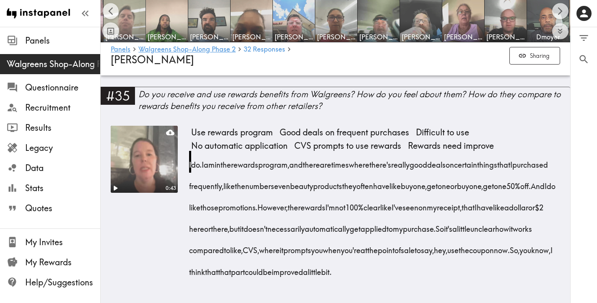
scroll to position [0, 635]
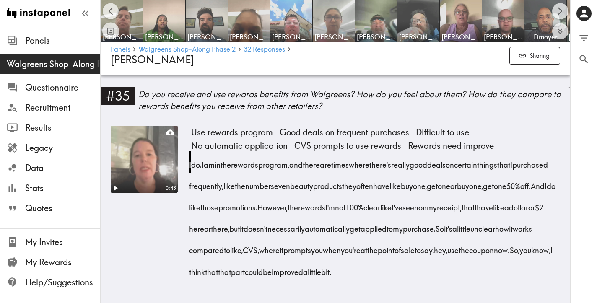
click at [332, 21] on img at bounding box center [334, 21] width 44 height 44
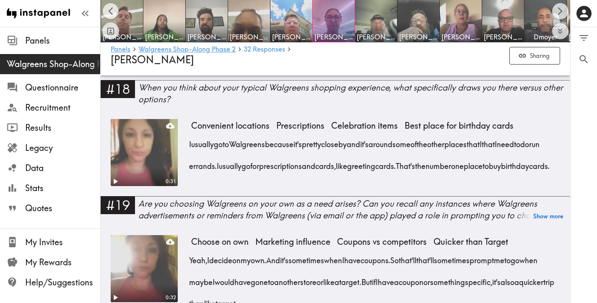
scroll to position [1369, 0]
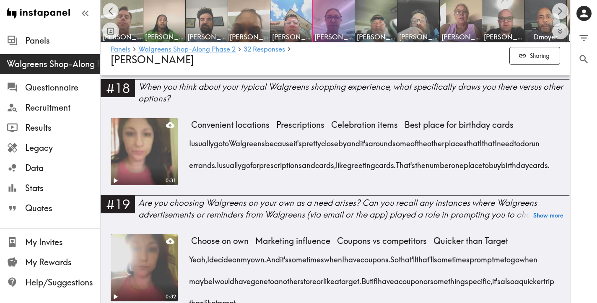
drag, startPoint x: 311, startPoint y: 177, endPoint x: 187, endPoint y: 133, distance: 131.4
click at [187, 133] on div "0:31 Convenient locations Prescriptions Celebration items Best place for birthd…" at bounding box center [335, 156] width 449 height 77
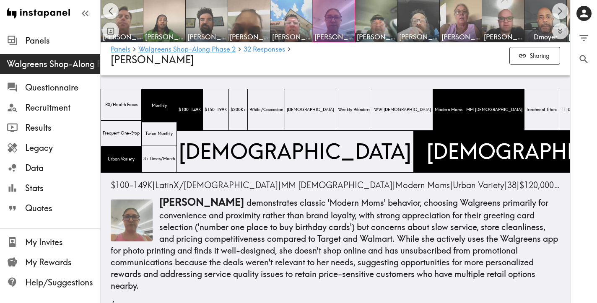
scroll to position [59, 0]
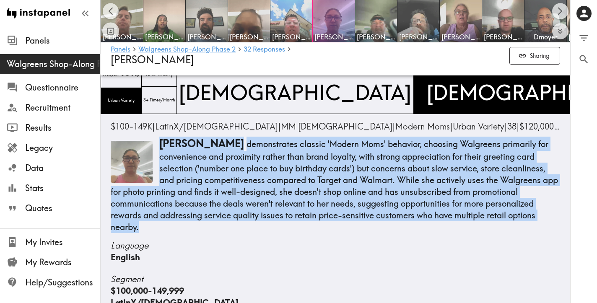
drag, startPoint x: 523, startPoint y: 215, endPoint x: 159, endPoint y: 148, distance: 370.0
click at [159, 148] on p "[PERSON_NAME] demonstrates classic 'Modern Moms' behavior, choosing Walgreens p…" at bounding box center [335, 185] width 449 height 96
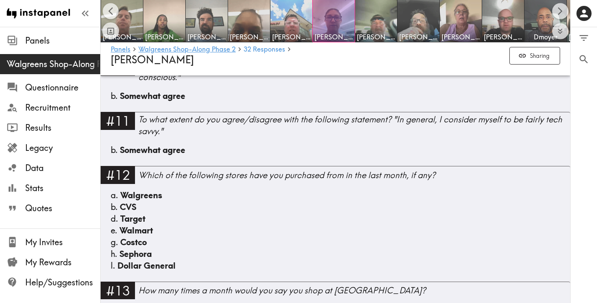
scroll to position [649, 0]
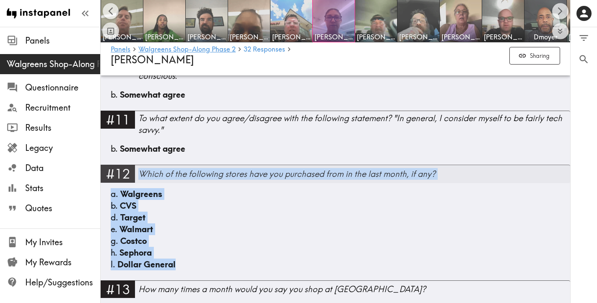
drag, startPoint x: 186, startPoint y: 252, endPoint x: 142, endPoint y: 164, distance: 98.6
click at [142, 165] on div "#12 Which of the following stores have you purchased from in the last month, if…" at bounding box center [336, 222] width 470 height 115
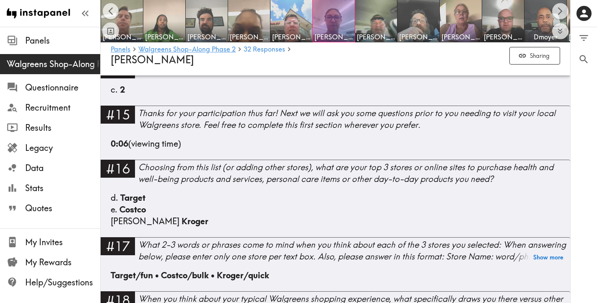
scroll to position [1157, 0]
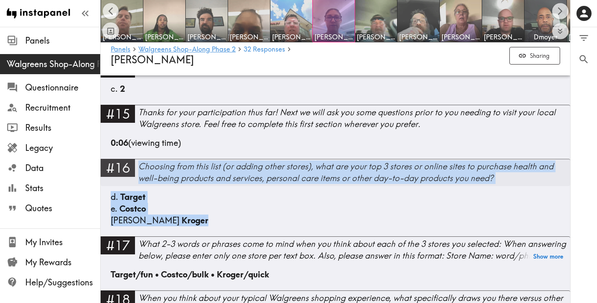
drag, startPoint x: 162, startPoint y: 210, endPoint x: 141, endPoint y: 158, distance: 56.2
click at [141, 159] on div "#16 Choosing from this list (or adding other stores), what are your top 3 store…" at bounding box center [336, 198] width 470 height 78
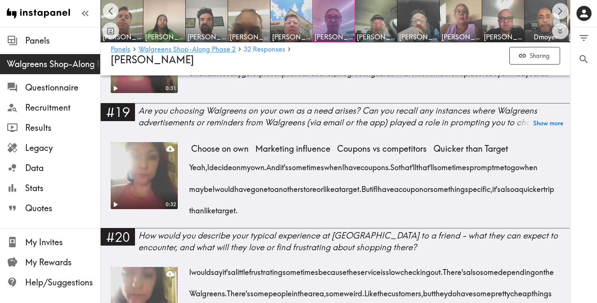
scroll to position [1462, 0]
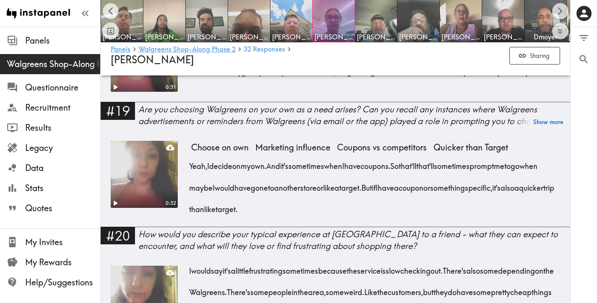
drag, startPoint x: 374, startPoint y: 207, endPoint x: 191, endPoint y: 161, distance: 189.5
click at [191, 161] on div "Yeah, I decide on my own. And it's sometimes when I have coupons. So that'll th…" at bounding box center [375, 185] width 369 height 65
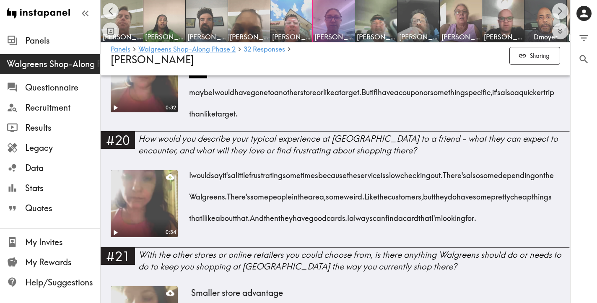
scroll to position [1566, 0]
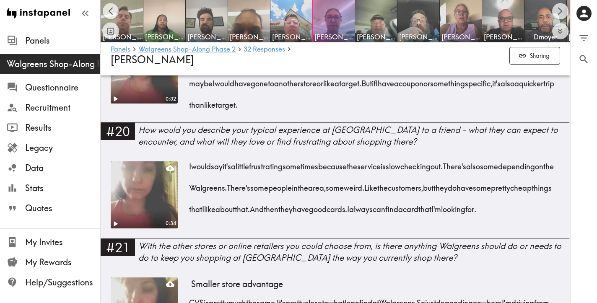
drag, startPoint x: 276, startPoint y: 224, endPoint x: 189, endPoint y: 165, distance: 105.7
click at [191, 165] on div "I would say it's a little frustrating sometimes because the service is slow che…" at bounding box center [375, 185] width 369 height 65
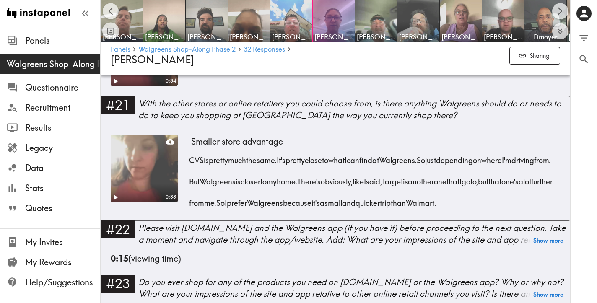
scroll to position [1711, 0]
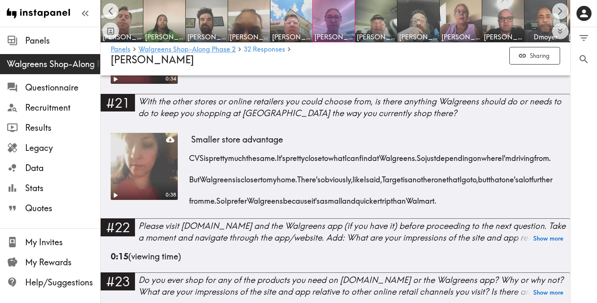
drag, startPoint x: 244, startPoint y: 228, endPoint x: 188, endPoint y: 169, distance: 81.0
click at [188, 169] on div "0:38 Smaller store advantage CVS is pretty much the same. It's pretty close to …" at bounding box center [335, 176] width 449 height 86
drag, startPoint x: 231, startPoint y: 230, endPoint x: 191, endPoint y: 169, distance: 72.1
click at [191, 169] on div "CVS is pretty much the same. It's pretty close to what I can find at [GEOGRAPHI…" at bounding box center [375, 177] width 369 height 65
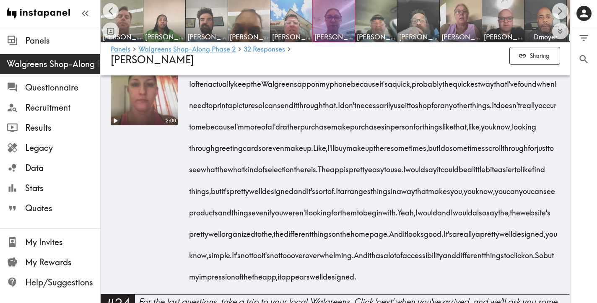
scroll to position [1962, 0]
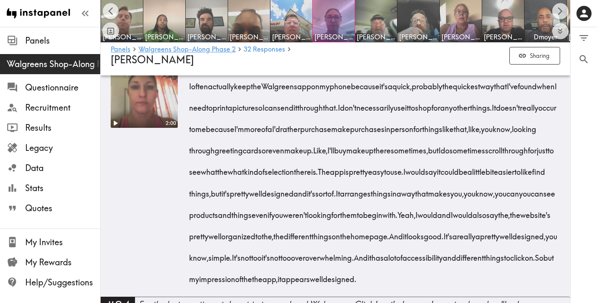
drag, startPoint x: 503, startPoint y: 233, endPoint x: 191, endPoint y: 120, distance: 331.6
click at [191, 120] on div "I often actually keep the Walgreens app on my phone because it's a quick, proba…" at bounding box center [375, 180] width 369 height 215
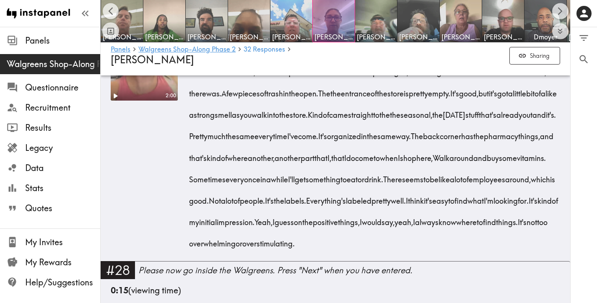
scroll to position [2363, 0]
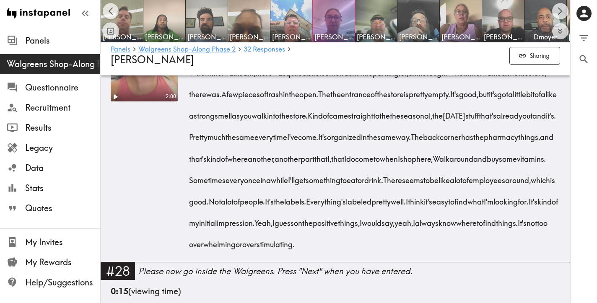
drag, startPoint x: 443, startPoint y: 275, endPoint x: 195, endPoint y: 123, distance: 291.2
click at [195, 123] on div "When I first walked in, there was quite a bit of some trash in the parking lot,…" at bounding box center [375, 156] width 369 height 193
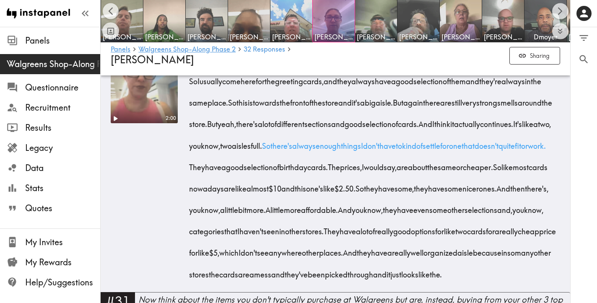
scroll to position [2705, 0]
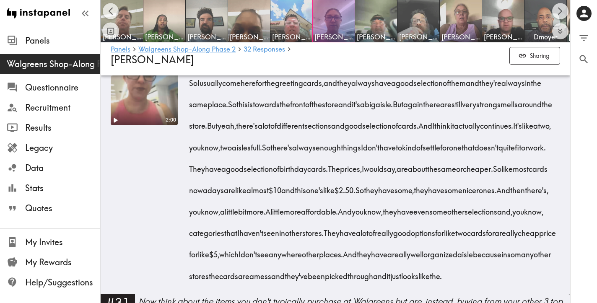
drag, startPoint x: 517, startPoint y: 225, endPoint x: 192, endPoint y: 156, distance: 332.6
click at [192, 156] on div "So I usually come here for the greeting cards, and they always have a good sele…" at bounding box center [375, 177] width 369 height 215
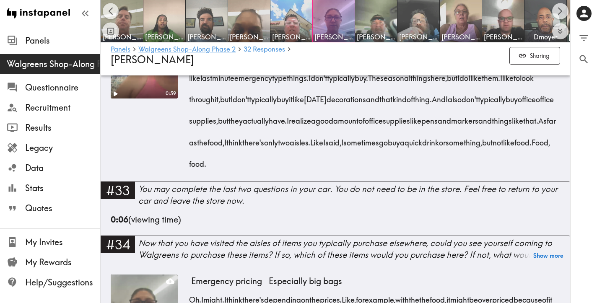
scroll to position [3070, 0]
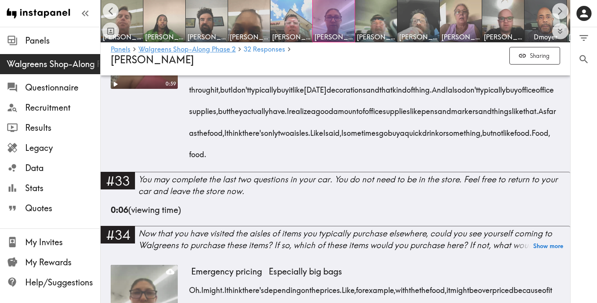
drag, startPoint x: 481, startPoint y: 247, endPoint x: 189, endPoint y: 142, distance: 310.4
click at [191, 142] on div "So I don't typically buy food here. I will say that and I they have it kind of …" at bounding box center [375, 98] width 369 height 129
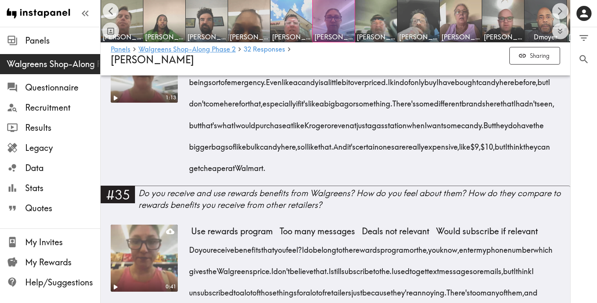
scroll to position [3321, 0]
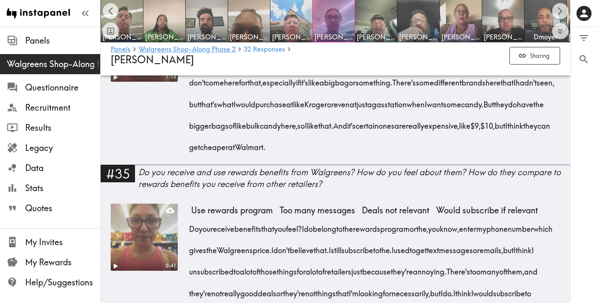
drag, startPoint x: 529, startPoint y: 239, endPoint x: 192, endPoint y: 127, distance: 354.3
click at [192, 127] on div "Oh. I might. I think there's depending on the prices. Like, for example, with t…" at bounding box center [375, 90] width 369 height 129
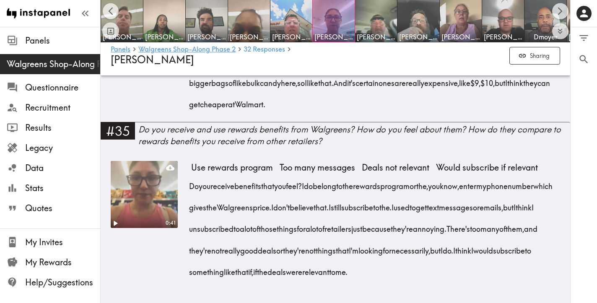
scroll to position [3456, 0]
drag, startPoint x: 531, startPoint y: 272, endPoint x: 188, endPoint y: 181, distance: 354.4
click at [188, 181] on div "0:41 Use rewards program Too many messages Deals not relevant Would subscribe i…" at bounding box center [335, 225] width 449 height 129
drag, startPoint x: 538, startPoint y: 275, endPoint x: 191, endPoint y: 188, distance: 357.0
click at [191, 188] on div "Do you receive benefits that you feel? I do belong to the rewards program or th…" at bounding box center [375, 226] width 369 height 107
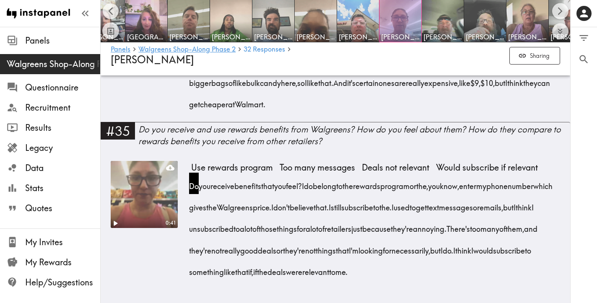
scroll to position [0, 570]
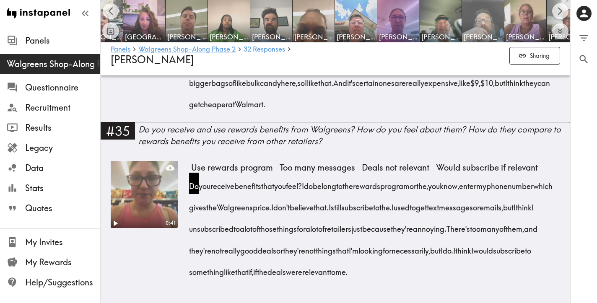
click at [486, 21] on img at bounding box center [483, 21] width 44 height 44
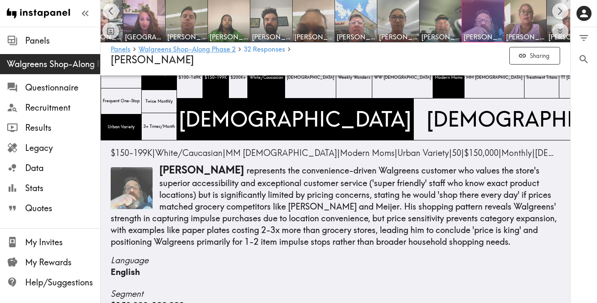
scroll to position [34, 0]
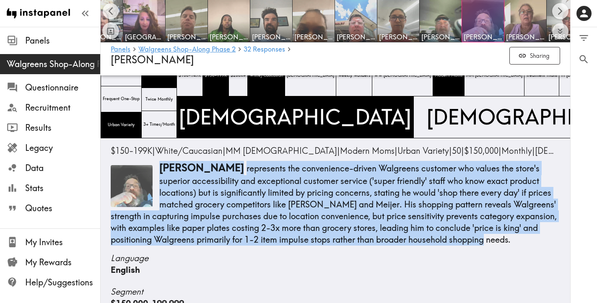
drag, startPoint x: 525, startPoint y: 240, endPoint x: 157, endPoint y: 171, distance: 374.4
click at [157, 171] on p "[PERSON_NAME] represents the convenience-driven Walgreens customer who values t…" at bounding box center [335, 203] width 449 height 85
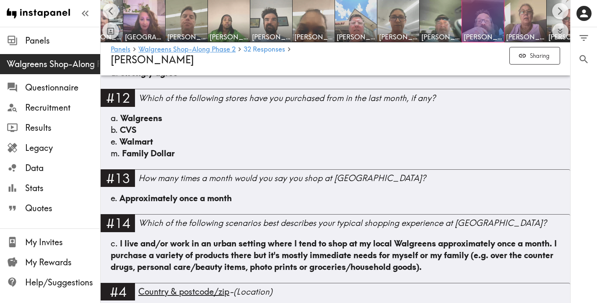
scroll to position [707, 0]
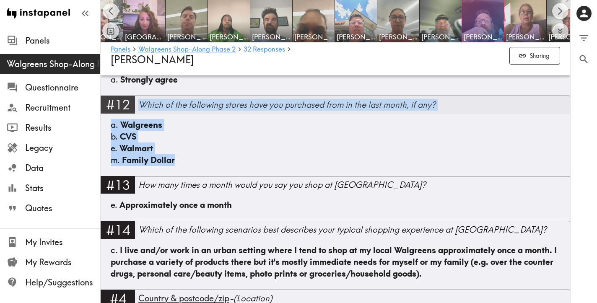
drag, startPoint x: 195, startPoint y: 159, endPoint x: 141, endPoint y: 106, distance: 75.6
click at [141, 106] on div "#12 Which of the following stores have you purchased from in the last month, if…" at bounding box center [336, 136] width 470 height 80
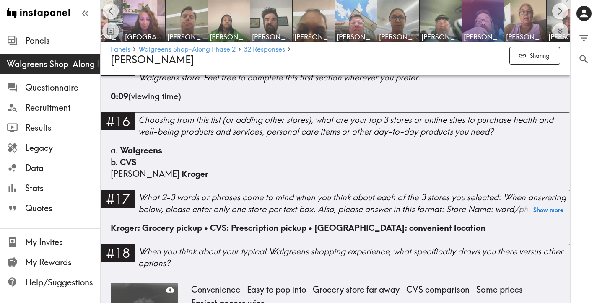
scroll to position [1160, 0]
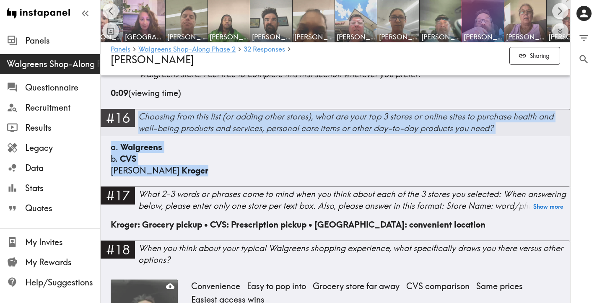
drag, startPoint x: 172, startPoint y: 172, endPoint x: 140, endPoint y: 119, distance: 61.8
click at [140, 119] on div "#16 Choosing from this list (or adding other stores), what are your top 3 store…" at bounding box center [336, 148] width 470 height 78
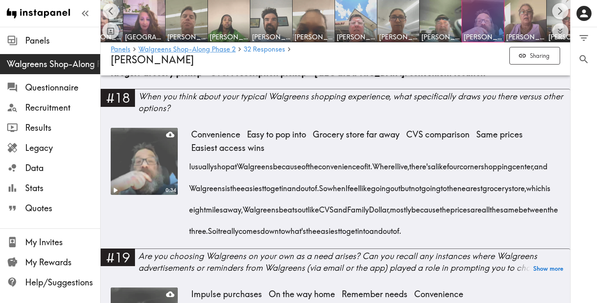
scroll to position [1307, 0]
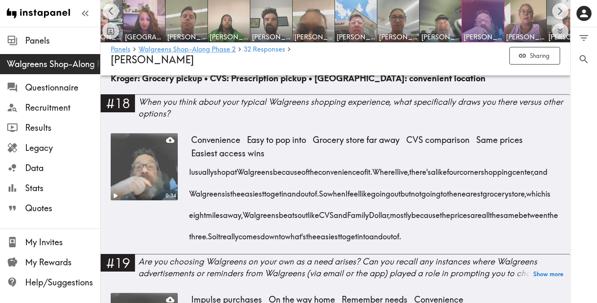
drag, startPoint x: 268, startPoint y: 256, endPoint x: 190, endPoint y: 176, distance: 111.8
click at [191, 176] on div "I usually shop at [GEOGRAPHIC_DATA] because of the convenience of it. Where I l…" at bounding box center [375, 201] width 369 height 86
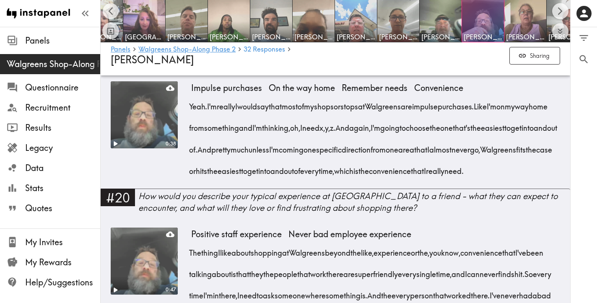
scroll to position [1530, 0]
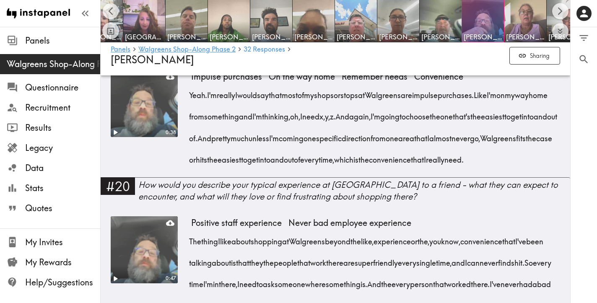
drag, startPoint x: 318, startPoint y: 197, endPoint x: 191, endPoint y: 118, distance: 149.6
click at [191, 118] on div "Yeah. I'm really I would say that most of my shops or stops at [GEOGRAPHIC_DATA…" at bounding box center [375, 125] width 369 height 86
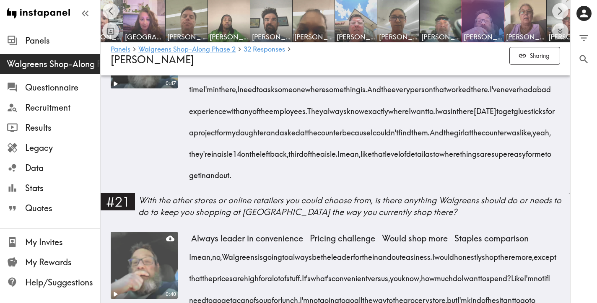
scroll to position [1717, 0]
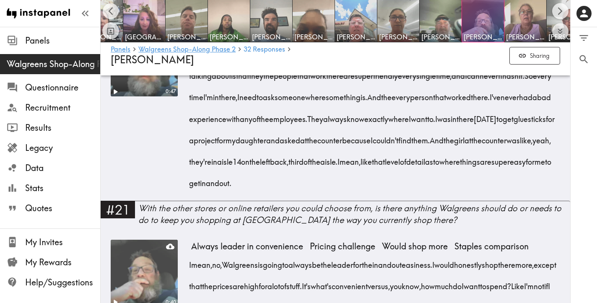
drag, startPoint x: 221, startPoint y: 246, endPoint x: 191, endPoint y: 101, distance: 147.4
click at [191, 101] on div "The thing I like about shopping at [GEOGRAPHIC_DATA] beyond the like, experienc…" at bounding box center [375, 116] width 369 height 150
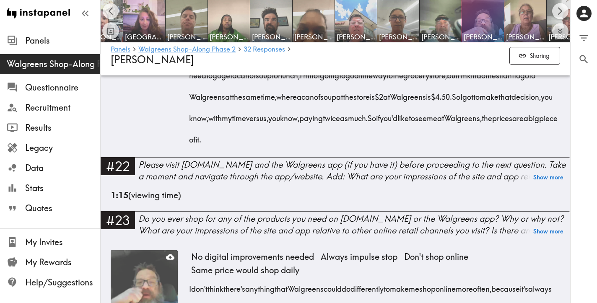
scroll to position [1939, 0]
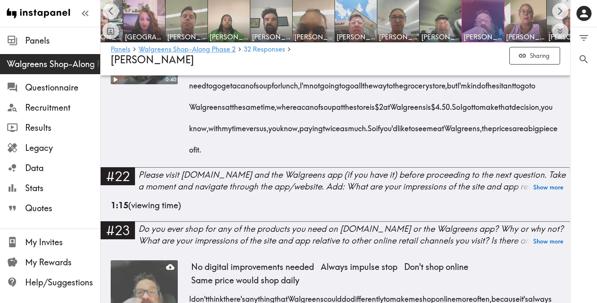
drag, startPoint x: 508, startPoint y: 213, endPoint x: 189, endPoint y: 108, distance: 336.4
click at [189, 108] on div "0:40 Always leader in convenience Pricing challenge Would shop more Staples com…" at bounding box center [335, 92] width 449 height 150
click at [512, 192] on div "Please visit [DOMAIN_NAME] and the Walgreens app (if you have it) before procee…" at bounding box center [354, 180] width 432 height 23
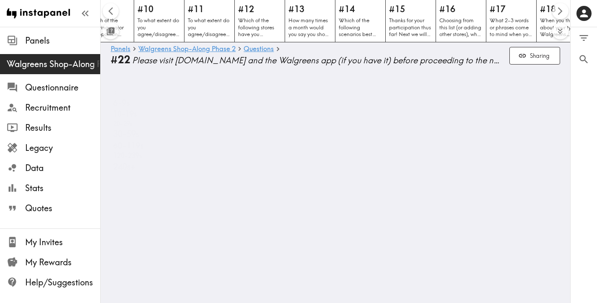
scroll to position [0, 718]
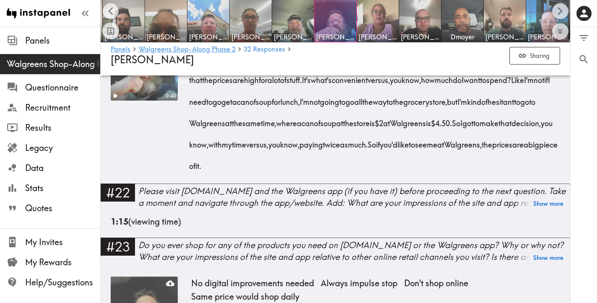
scroll to position [1925, 0]
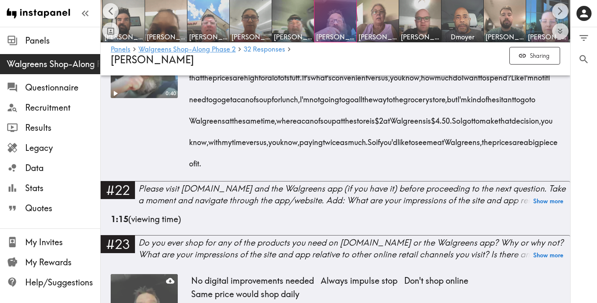
click at [509, 171] on div "I mean, no, Walgreens is going to always be the leader for the in and out easin…" at bounding box center [375, 107] width 369 height 129
drag, startPoint x: 514, startPoint y: 229, endPoint x: 189, endPoint y: 123, distance: 341.6
click at [191, 123] on div "I mean, no, Walgreens is going to always be the leader for the in and out easin…" at bounding box center [375, 107] width 369 height 129
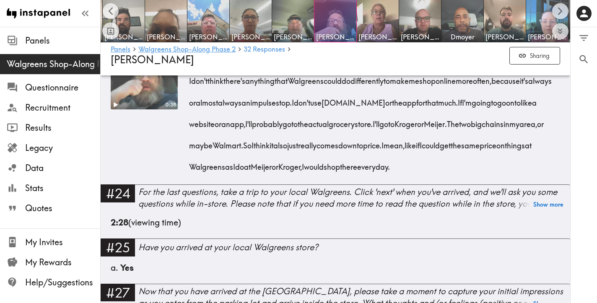
scroll to position [2158, 0]
drag, startPoint x: 553, startPoint y: 231, endPoint x: 189, endPoint y: 139, distance: 375.8
click at [191, 139] on div "I don't think there's anything that [PERSON_NAME] could do differently to make …" at bounding box center [375, 120] width 369 height 107
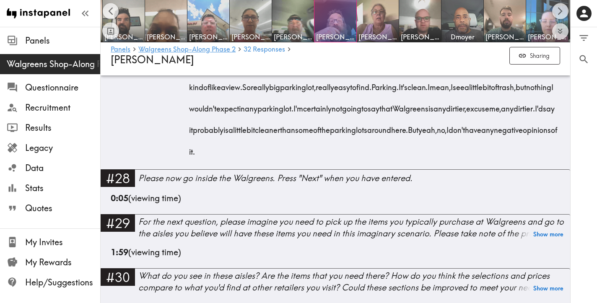
scroll to position [2471, 0]
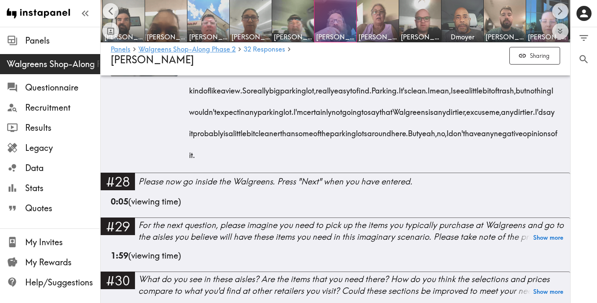
click at [484, 163] on div "I mean, I don't, I guess positive there's nothing that would give me a negative…" at bounding box center [375, 98] width 369 height 129
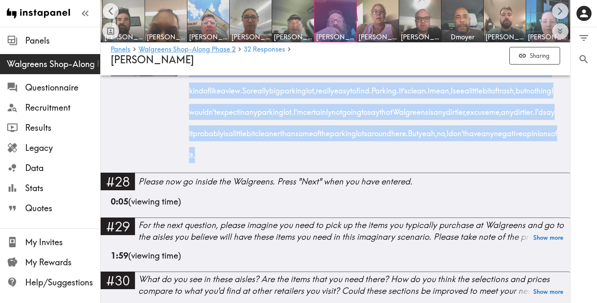
drag, startPoint x: 484, startPoint y: 219, endPoint x: 192, endPoint y: 115, distance: 309.8
click at [192, 115] on div "I mean, I don't, I guess positive there's nothing that would give me a negative…" at bounding box center [375, 98] width 369 height 129
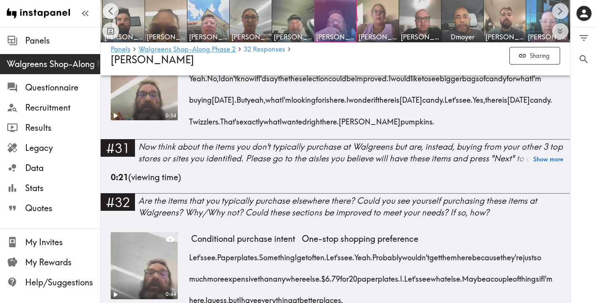
scroll to position [2727, 0]
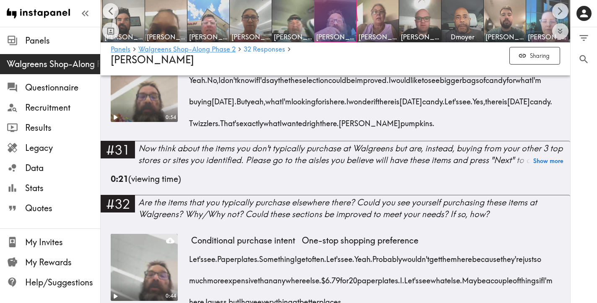
drag, startPoint x: 540, startPoint y: 186, endPoint x: 192, endPoint y: 148, distance: 350.6
click at [192, 131] on div "Yeah. No, I don't know if I'd say the the selection could be improved. I would …" at bounding box center [375, 99] width 369 height 65
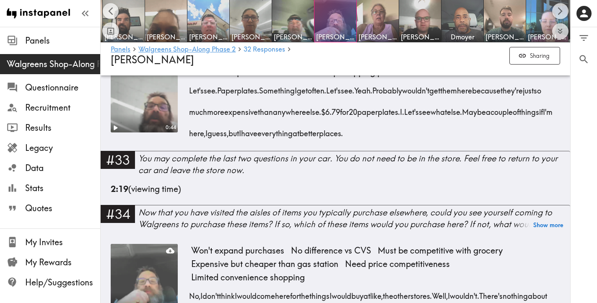
scroll to position [2895, 0]
drag, startPoint x: 481, startPoint y: 197, endPoint x: 192, endPoint y: 156, distance: 291.8
click at [192, 142] on div "Let's see. Paper plates. Something I get often. Let's see. Yeah. Probably would…" at bounding box center [375, 110] width 369 height 65
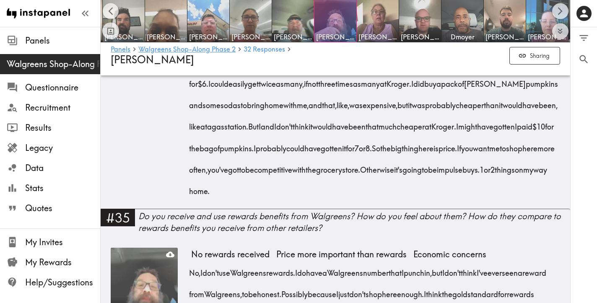
scroll to position [3172, 0]
drag, startPoint x: 558, startPoint y: 256, endPoint x: 187, endPoint y: 89, distance: 406.7
click at [187, 89] on div "1:03 Won't expand purchases No difference vs CVS Must be competitive with groce…" at bounding box center [335, 89] width 449 height 242
drag, startPoint x: 556, startPoint y: 257, endPoint x: 189, endPoint y: 88, distance: 404.1
click at [191, 88] on div "No, I don't think I would come here for the things I would buy at like, the oth…" at bounding box center [375, 102] width 369 height 193
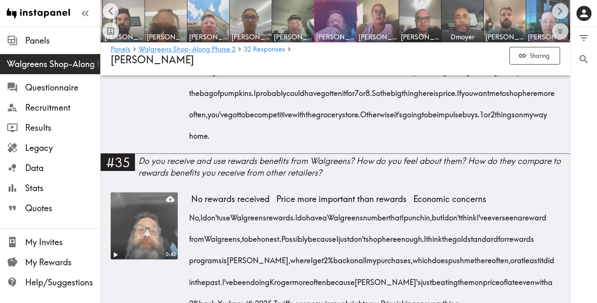
scroll to position [3345, 0]
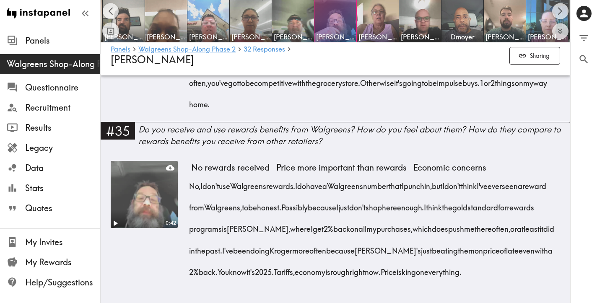
click at [256, 261] on div "No, I don't use Walgreens rewards. I do have a Walgreens number that I punch in…" at bounding box center [375, 226] width 369 height 107
drag, startPoint x: 245, startPoint y: 271, endPoint x: 189, endPoint y: 168, distance: 118.0
click at [189, 168] on div "0:42 No rewards received Price more important than rewards Economic concerns No…" at bounding box center [335, 225] width 449 height 129
drag, startPoint x: 236, startPoint y: 276, endPoint x: 189, endPoint y: 168, distance: 118.5
click at [191, 173] on div "No, I don't use Walgreens rewards. I do have a Walgreens number that I punch in…" at bounding box center [375, 226] width 369 height 107
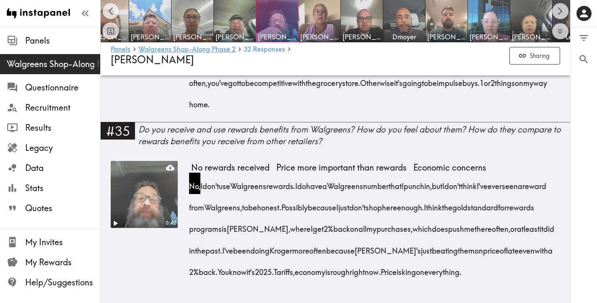
scroll to position [0, 780]
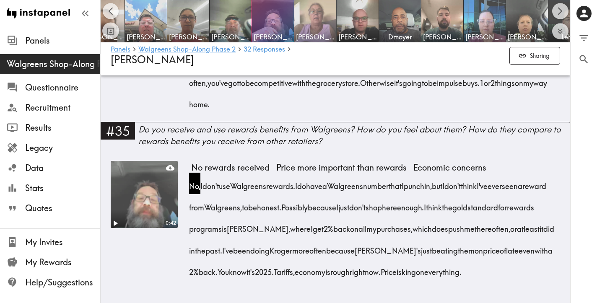
click at [312, 16] on img at bounding box center [316, 21] width 44 height 44
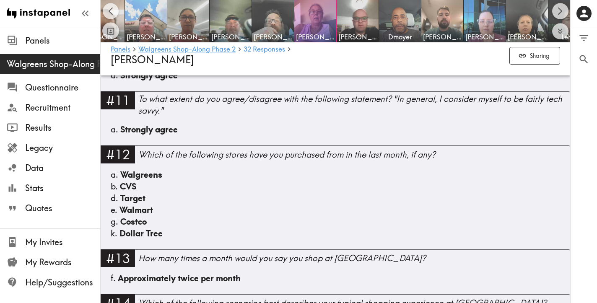
scroll to position [660, 0]
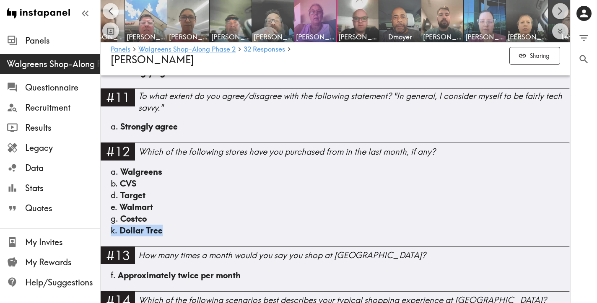
drag, startPoint x: 179, startPoint y: 220, endPoint x: 207, endPoint y: 207, distance: 31.3
click at [207, 207] on div "a. Walgreens b. CVS d. Target e. Walmart g. Costco k. Dollar Tree" at bounding box center [335, 206] width 449 height 81
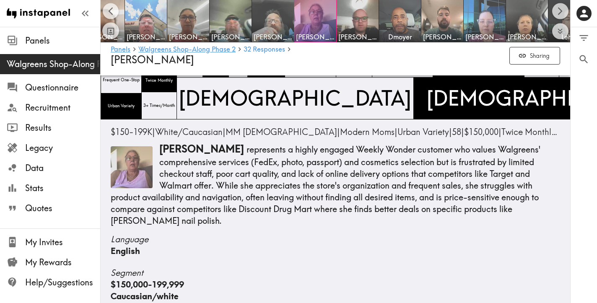
scroll to position [54, 0]
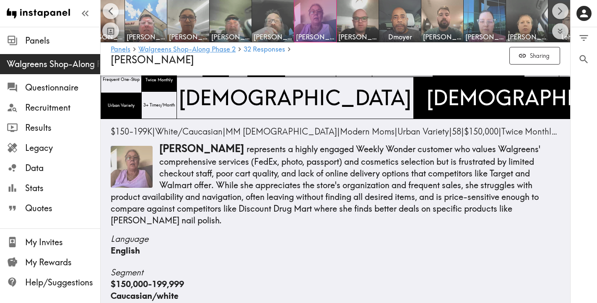
click at [523, 210] on p "[PERSON_NAME] represents a highly engaged Weekly Wonder customer who values Wal…" at bounding box center [335, 184] width 449 height 85
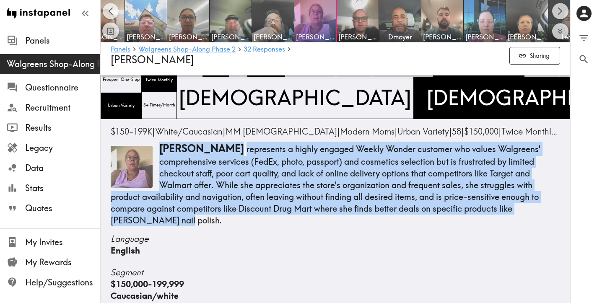
drag, startPoint x: 520, startPoint y: 208, endPoint x: 160, endPoint y: 155, distance: 363.7
click at [160, 155] on p "[PERSON_NAME] represents a highly engaged Weekly Wonder customer who values Wal…" at bounding box center [335, 184] width 449 height 85
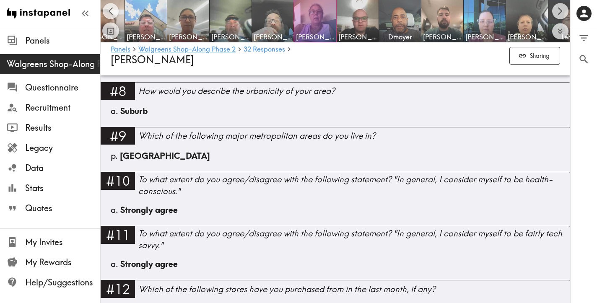
scroll to position [686, 0]
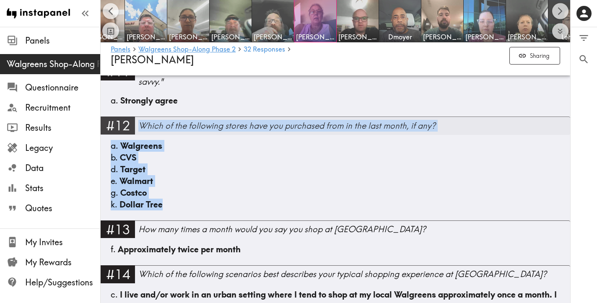
drag, startPoint x: 176, startPoint y: 197, endPoint x: 141, endPoint y: 115, distance: 88.3
click at [141, 117] on div "#12 Which of the following stores have you purchased from in the last month, if…" at bounding box center [336, 169] width 470 height 104
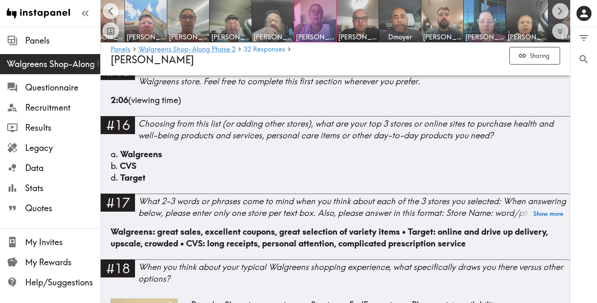
scroll to position [1188, 0]
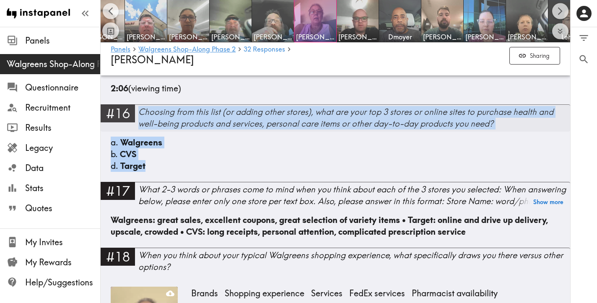
drag, startPoint x: 150, startPoint y: 156, endPoint x: 139, endPoint y: 102, distance: 54.4
click at [139, 104] on div "#16 Choosing from this list (or adding other stores), what are your top 3 store…" at bounding box center [336, 143] width 470 height 78
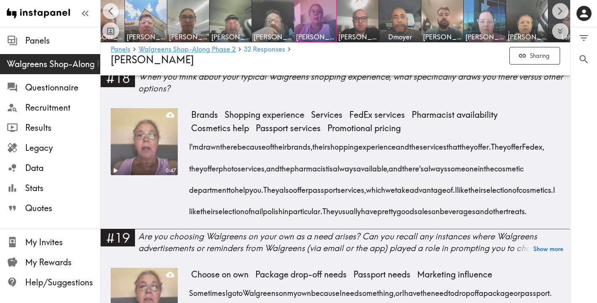
scroll to position [1363, 0]
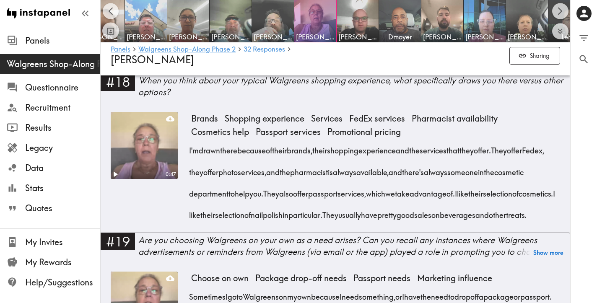
drag, startPoint x: 297, startPoint y: 223, endPoint x: 190, endPoint y: 138, distance: 136.4
click at [191, 138] on div "I'm drawn there because of their brands, their shopping experience and the serv…" at bounding box center [375, 180] width 369 height 86
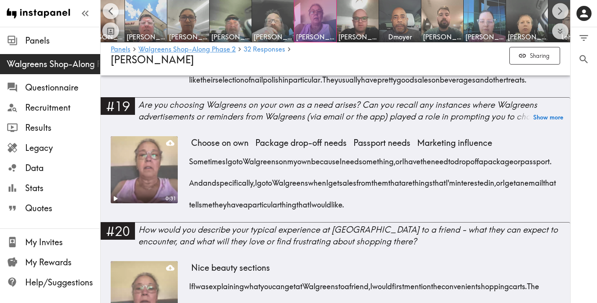
scroll to position [1501, 0]
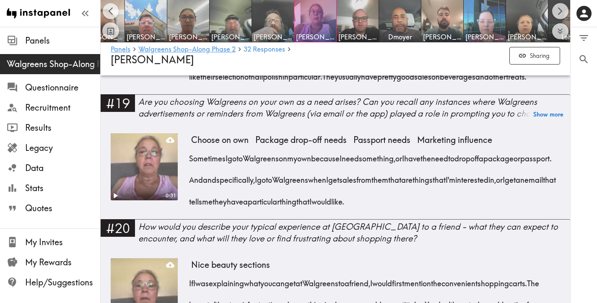
drag, startPoint x: 478, startPoint y: 210, endPoint x: 188, endPoint y: 171, distance: 292.3
click at [188, 171] on div "0:31 Choose on own Package drop-off needs Passport needs Marketing influence So…" at bounding box center [335, 176] width 449 height 86
drag, startPoint x: 491, startPoint y: 212, endPoint x: 192, endPoint y: 169, distance: 301.6
click at [192, 169] on div "Sometimes I go to Walgreens on my own because I need something, or I have the n…" at bounding box center [375, 177] width 369 height 65
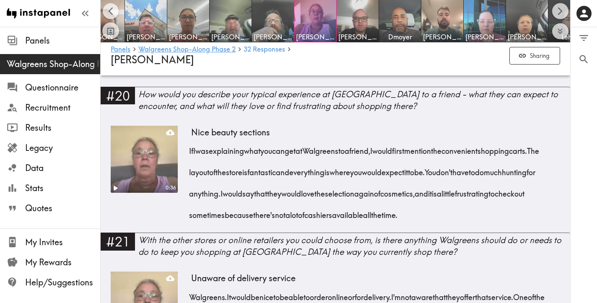
scroll to position [1638, 0]
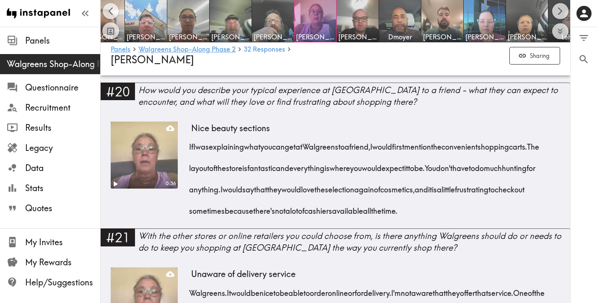
drag, startPoint x: 525, startPoint y: 221, endPoint x: 189, endPoint y: 156, distance: 342.3
click at [189, 156] on div "0:36 Nice beauty sections If I was explaining what you can get at [GEOGRAPHIC_D…" at bounding box center [335, 175] width 449 height 107
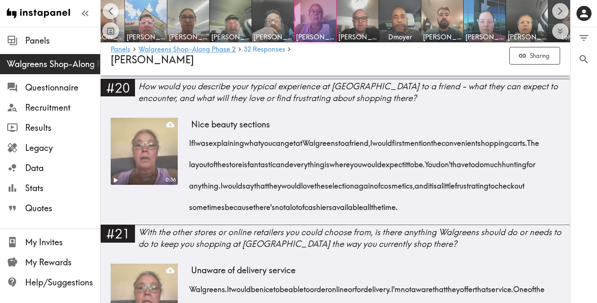
scroll to position [1639, 0]
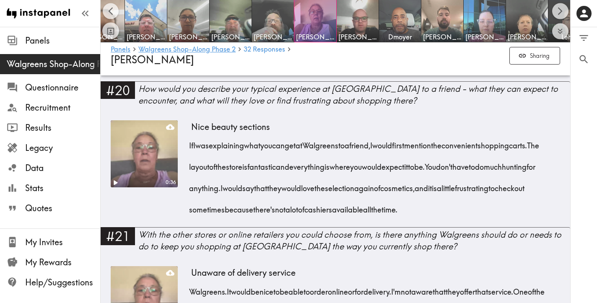
drag, startPoint x: 527, startPoint y: 219, endPoint x: 191, endPoint y: 156, distance: 341.8
click at [191, 156] on div "If I was explaining what you can get at [GEOGRAPHIC_DATA] to a friend, I would …" at bounding box center [375, 175] width 369 height 86
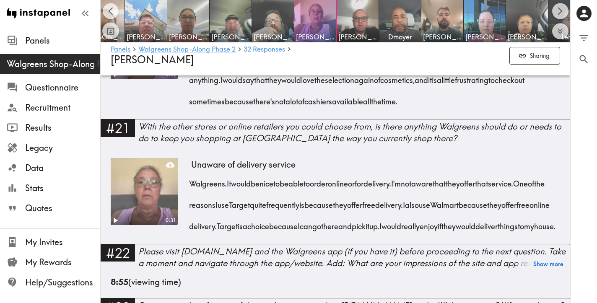
scroll to position [1768, 0]
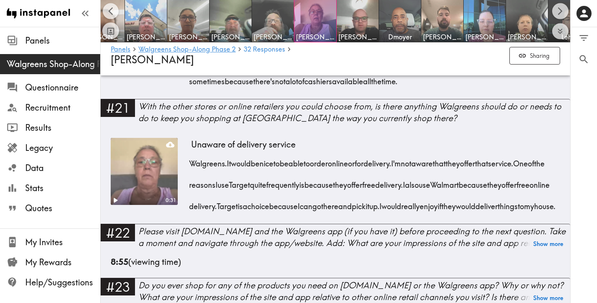
drag, startPoint x: 358, startPoint y: 237, endPoint x: 192, endPoint y: 174, distance: 176.8
click at [192, 174] on div "Walgreens. It would be nice to be able to order online or for delivery. I'm not…" at bounding box center [375, 182] width 369 height 65
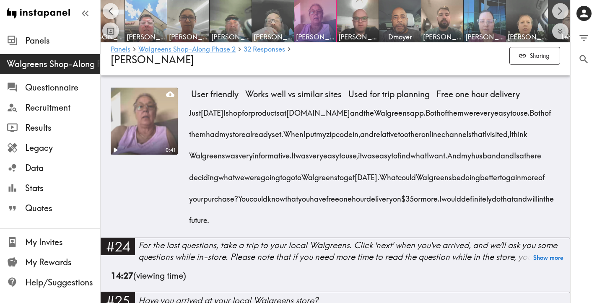
scroll to position [2002, 0]
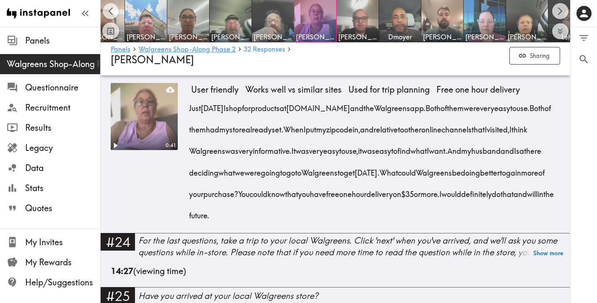
drag, startPoint x: 433, startPoint y: 247, endPoint x: 190, endPoint y: 139, distance: 265.6
click at [191, 139] on div "Just [DATE] I shop for products at [DOMAIN_NAME] and the Walgreens app. Both of…" at bounding box center [375, 159] width 369 height 129
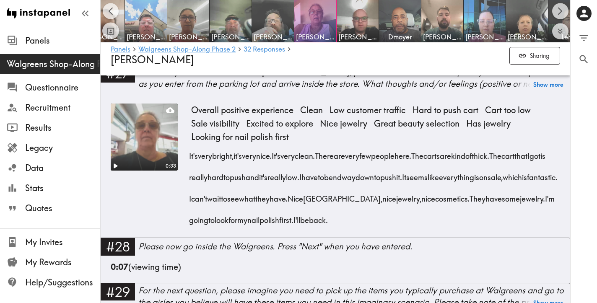
scroll to position [2274, 0]
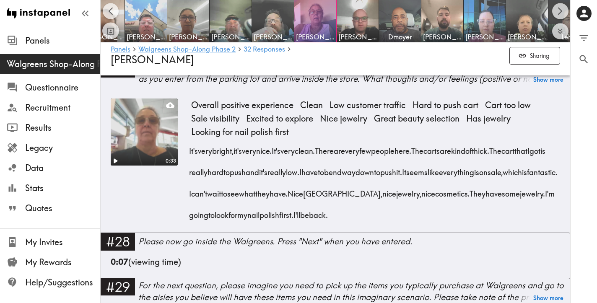
drag, startPoint x: 488, startPoint y: 247, endPoint x: 189, endPoint y: 180, distance: 306.8
click at [191, 180] on div "It's very bright, it's very nice. It's very clean. There are very few people he…" at bounding box center [375, 180] width 369 height 86
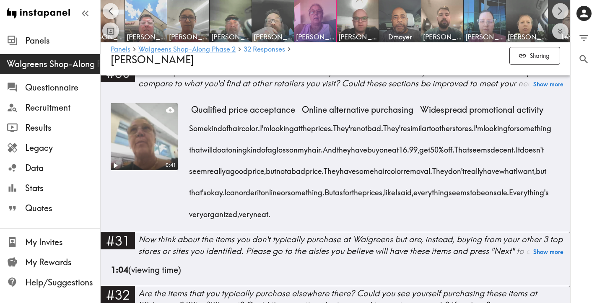
scroll to position [2561, 0]
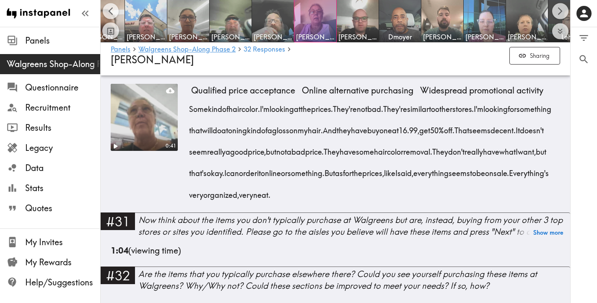
drag, startPoint x: 494, startPoint y: 225, endPoint x: 190, endPoint y: 144, distance: 314.5
click at [191, 144] on div "Some kind of hair color. I'm looking at the prices. They're not bad. They're si…" at bounding box center [375, 149] width 369 height 107
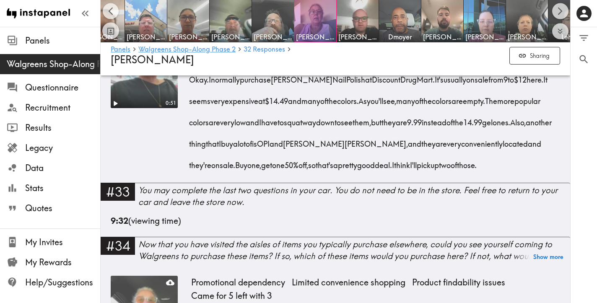
scroll to position [2818, 0]
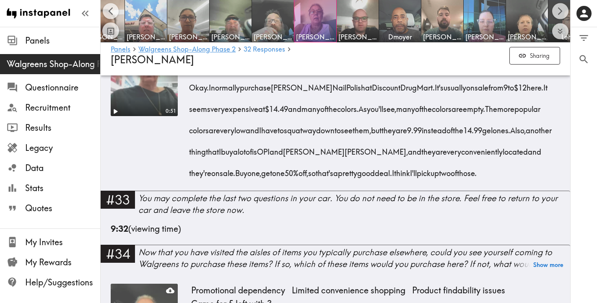
drag, startPoint x: 215, startPoint y: 225, endPoint x: 189, endPoint y: 120, distance: 108.0
click at [191, 120] on div "Okay. I normally purchase [PERSON_NAME] Nail Polish at Discount Drug Mart. It's…" at bounding box center [375, 127] width 369 height 107
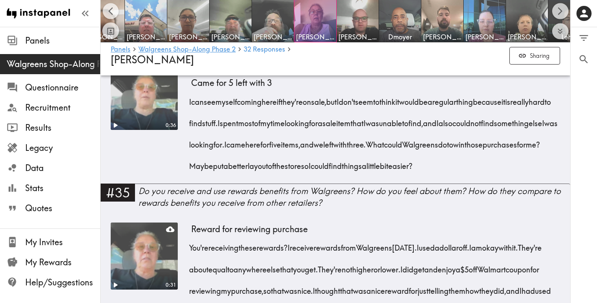
scroll to position [3040, 0]
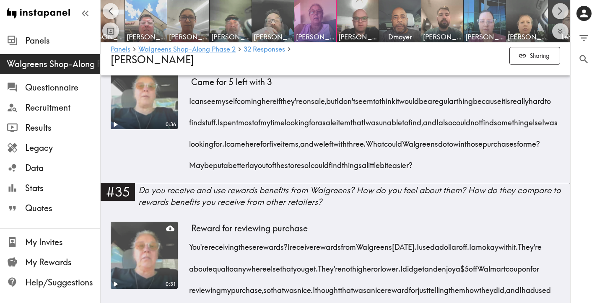
drag, startPoint x: 262, startPoint y: 241, endPoint x: 188, endPoint y: 156, distance: 112.3
click at [188, 156] on div "0:36 Promotional dependency Limited convenience shopping Product findability is…" at bounding box center [335, 122] width 449 height 121
drag, startPoint x: 249, startPoint y: 240, endPoint x: 185, endPoint y: 158, distance: 103.4
click at [185, 158] on div "0:36 Promotional dependency Limited convenience shopping Product findability is…" at bounding box center [335, 122] width 449 height 121
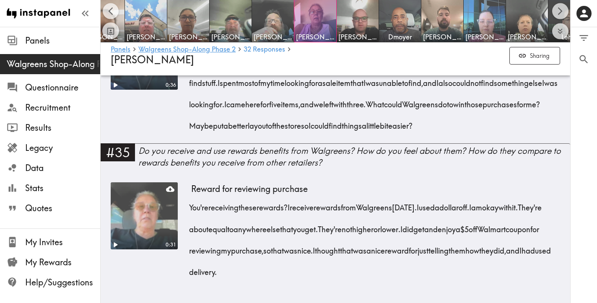
scroll to position [3153, 0]
drag, startPoint x: 332, startPoint y: 267, endPoint x: 191, endPoint y: 210, distance: 152.2
click at [191, 210] on div "You're receiving these rewards? I receive rewards from [GEOGRAPHIC_DATA] [DATE]…" at bounding box center [375, 237] width 369 height 86
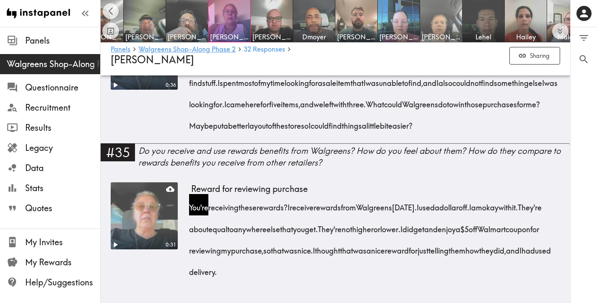
scroll to position [0, 886]
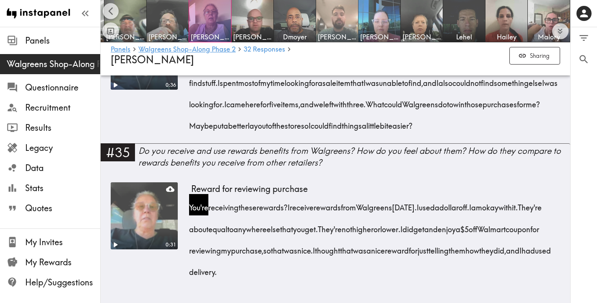
click at [335, 21] on img at bounding box center [337, 21] width 44 height 44
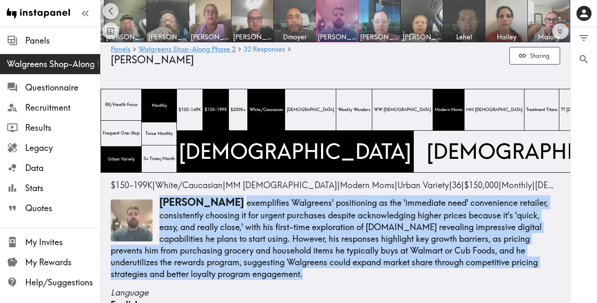
drag, startPoint x: 209, startPoint y: 275, endPoint x: 160, endPoint y: 206, distance: 85.4
click at [160, 206] on p "[PERSON_NAME] exemplifies Walgreens' positioning as the 'immediate need' conven…" at bounding box center [335, 237] width 449 height 85
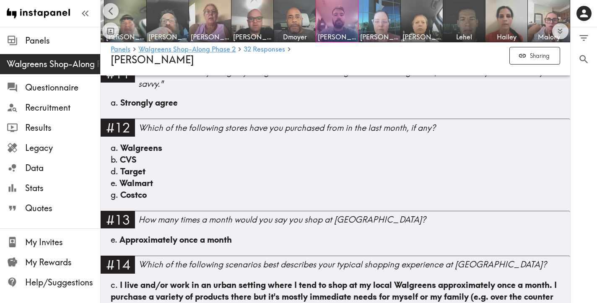
scroll to position [646, 0]
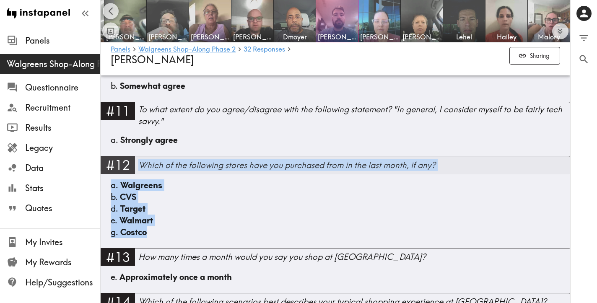
drag, startPoint x: 164, startPoint y: 234, endPoint x: 142, endPoint y: 168, distance: 70.1
click at [142, 168] on div "#12 Which of the following stores have you purchased from in the last month, if…" at bounding box center [336, 202] width 470 height 92
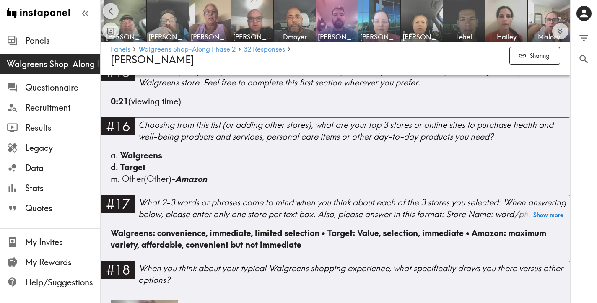
scroll to position [1159, 0]
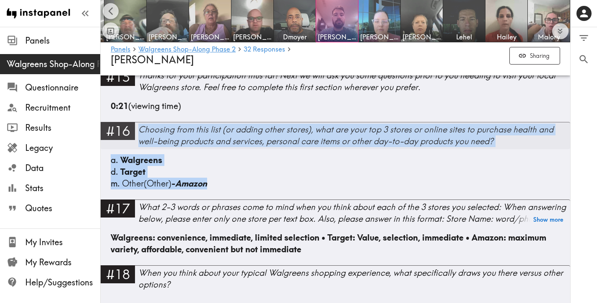
drag, startPoint x: 234, startPoint y: 184, endPoint x: 141, endPoint y: 132, distance: 106.3
click at [141, 132] on div "#16 Choosing from this list (or adding other stores), what are your top 3 store…" at bounding box center [336, 161] width 470 height 78
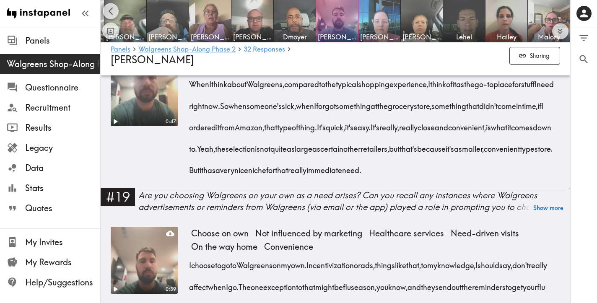
scroll to position [1380, 0]
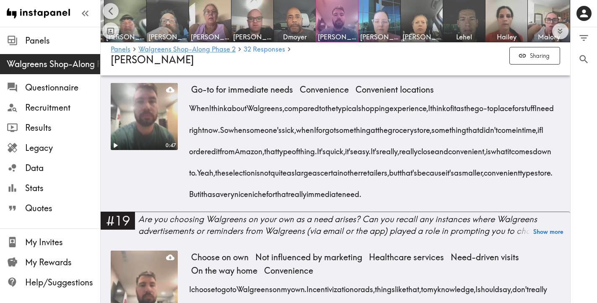
drag, startPoint x: 272, startPoint y: 214, endPoint x: 186, endPoint y: 110, distance: 135.2
click at [186, 110] on div "0:47 Go-to for immediate needs Convenience Convenient locations When I think ab…" at bounding box center [335, 147] width 449 height 129
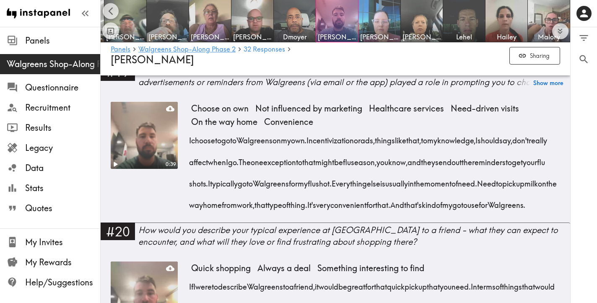
scroll to position [1531, 0]
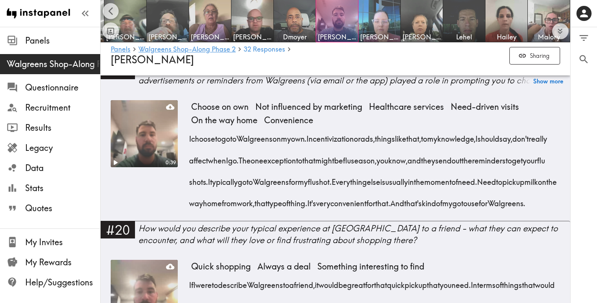
drag, startPoint x: 370, startPoint y: 247, endPoint x: 189, endPoint y: 164, distance: 198.9
click at [191, 164] on div "I choose to go to Walgreens on my own. Incentivization or ads, things like that…" at bounding box center [375, 168] width 369 height 86
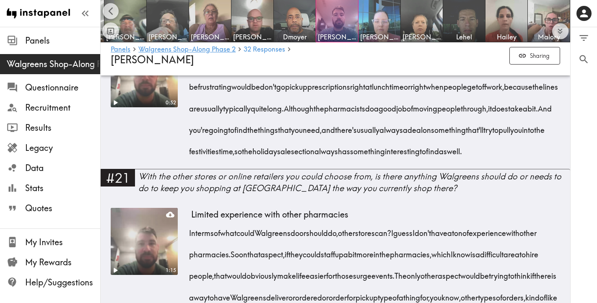
scroll to position [1751, 0]
drag, startPoint x: 370, startPoint y: 214, endPoint x: 189, endPoint y: 111, distance: 208.6
click at [191, 111] on div "If I were to describe [PERSON_NAME] to a friend, it would be great for that qui…" at bounding box center [375, 105] width 369 height 107
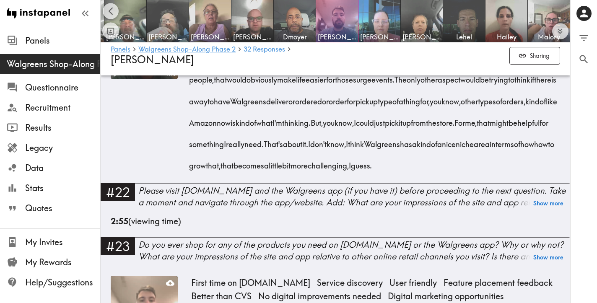
scroll to position [1948, 0]
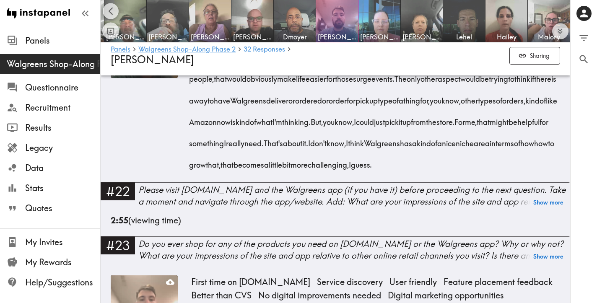
drag, startPoint x: 373, startPoint y: 250, endPoint x: 186, endPoint y: 106, distance: 235.9
click at [186, 106] on div "1:15 Limited experience with other pharmacies In terms of what could Walgreens …" at bounding box center [335, 96] width 449 height 171
drag, startPoint x: 348, startPoint y: 250, endPoint x: 191, endPoint y: 104, distance: 214.2
click at [191, 104] on div "In terms of what could Walgreens do or should do, other stores can? I guess I d…" at bounding box center [375, 98] width 369 height 150
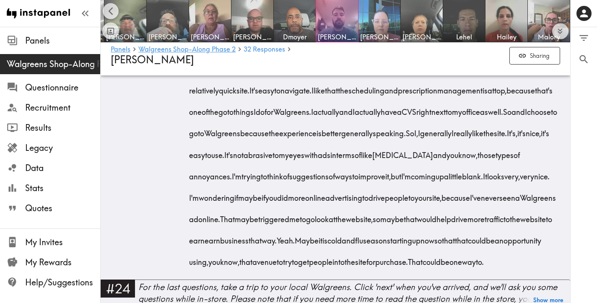
scroll to position [2234, 0]
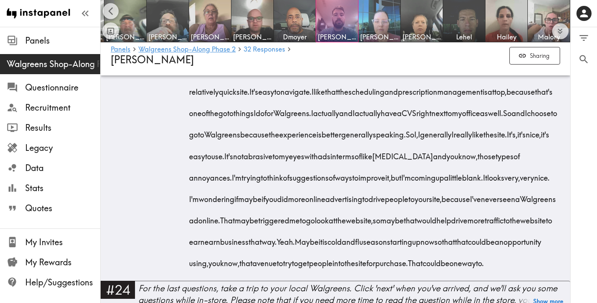
drag, startPoint x: 335, startPoint y: 209, endPoint x: 192, endPoint y: 118, distance: 169.6
click at [192, 118] on div "This is my first time actually ever going to [DOMAIN_NAME], probably with the e…" at bounding box center [375, 142] width 369 height 257
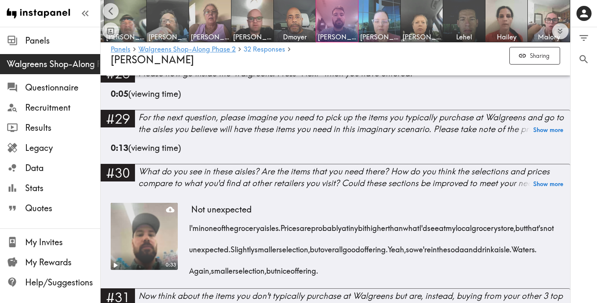
scroll to position [2668, 0]
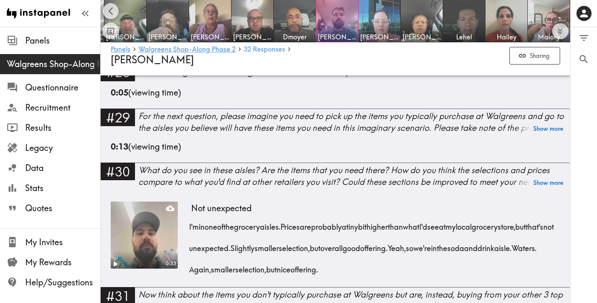
drag, startPoint x: 263, startPoint y: 197, endPoint x: 187, endPoint y: 155, distance: 87.1
click at [187, 63] on div "0:31 Nice looking storefront Clean Overall positive experience Neutral impressi…" at bounding box center [335, 25] width 449 height 78
drag, startPoint x: 249, startPoint y: 197, endPoint x: 190, endPoint y: 154, distance: 72.5
click at [191, 54] on div "Looks like a pretty typical Walgreens. Nothing special, I guess. Nice looking s…" at bounding box center [375, 32] width 369 height 43
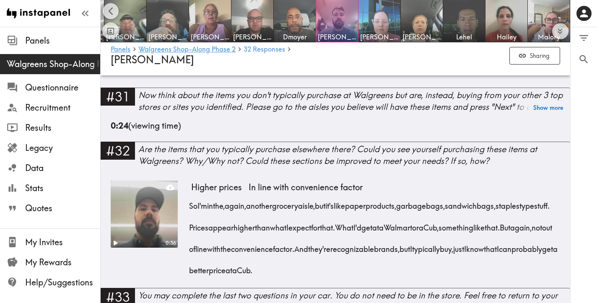
scroll to position [2871, 0]
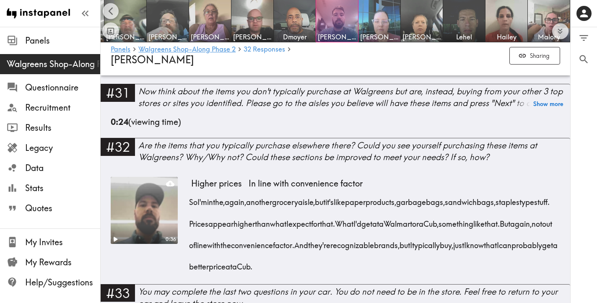
drag, startPoint x: 442, startPoint y: 219, endPoint x: 192, endPoint y: 178, distance: 252.8
click at [192, 75] on div "I'm in one of the grocery aisles. Prices are probably a tiny bit higher than wh…" at bounding box center [375, 42] width 369 height 65
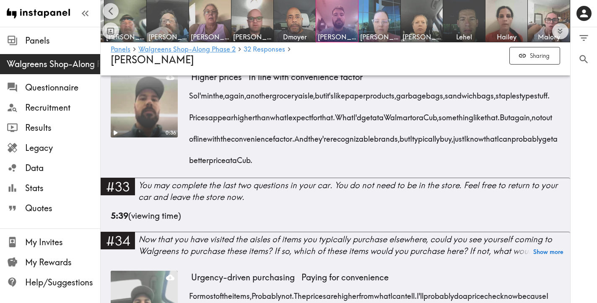
scroll to position [3049, 0]
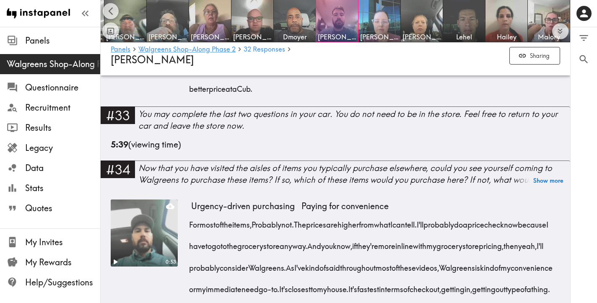
drag, startPoint x: 442, startPoint y: 239, endPoint x: 188, endPoint y: 170, distance: 262.6
click at [188, 107] on div "0:36 Higher prices In line with convenience factor So I'm in the, again, anothe…" at bounding box center [335, 52] width 449 height 107
drag, startPoint x: 442, startPoint y: 236, endPoint x: 190, endPoint y: 174, distance: 258.9
click at [191, 97] on div "So I'm in the, again, another grocery aisle, but it's like paper products, garb…" at bounding box center [375, 54] width 369 height 86
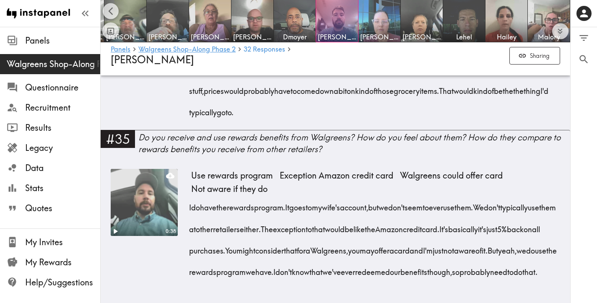
scroll to position [3294, 0]
drag, startPoint x: 537, startPoint y: 260, endPoint x: 190, endPoint y: 135, distance: 368.9
click at [191, 120] on div "For most of the items, Probably not. The prices are higher from what I can tell…" at bounding box center [375, 45] width 369 height 150
drag, startPoint x: 403, startPoint y: 270, endPoint x: 188, endPoint y: 187, distance: 230.3
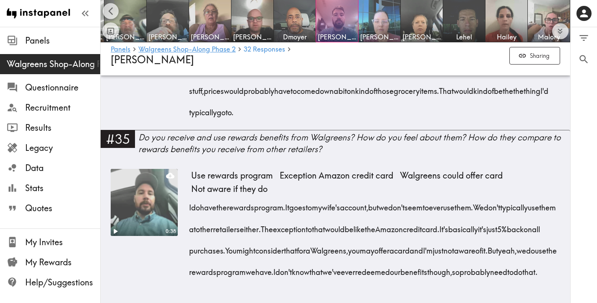
click at [188, 187] on div "0:38 Use rewards program Exception Amazon credit card Walgreens could offer car…" at bounding box center [335, 229] width 449 height 121
drag, startPoint x: 419, startPoint y: 278, endPoint x: 189, endPoint y: 191, distance: 245.9
click at [191, 194] on div "I do have the rewards program. It goes to my wife's account, but we don't seem …" at bounding box center [375, 237] width 369 height 86
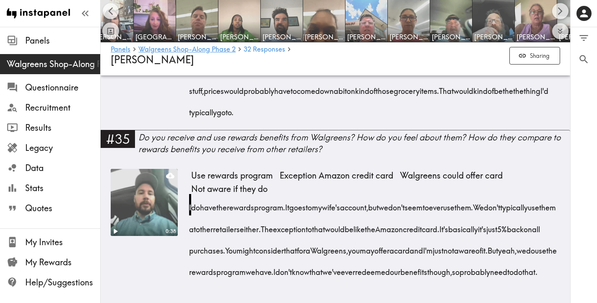
scroll to position [0, 558]
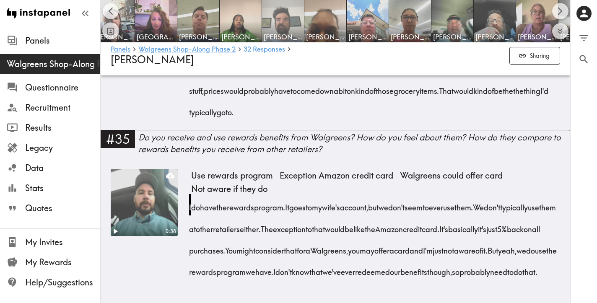
click at [289, 16] on img at bounding box center [283, 21] width 44 height 44
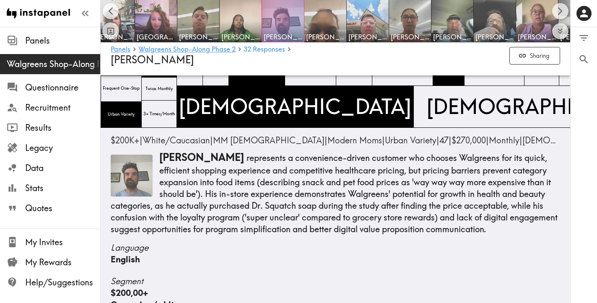
scroll to position [45, 0]
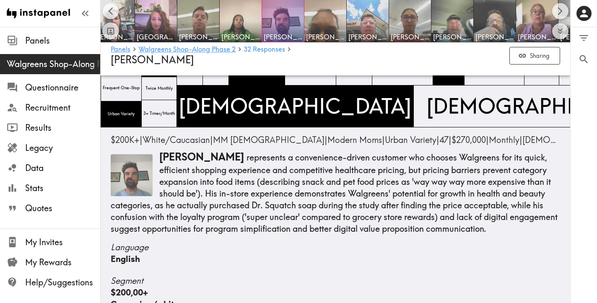
click at [545, 231] on p "[PERSON_NAME] represents a convenience-driven customer who chooses Walgreens fo…" at bounding box center [335, 192] width 449 height 85
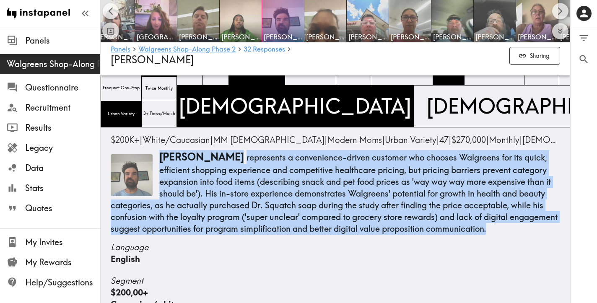
drag, startPoint x: 549, startPoint y: 229, endPoint x: 161, endPoint y: 161, distance: 393.4
click at [161, 161] on p "[PERSON_NAME] represents a convenience-driven customer who chooses Walgreens fo…" at bounding box center [335, 192] width 449 height 85
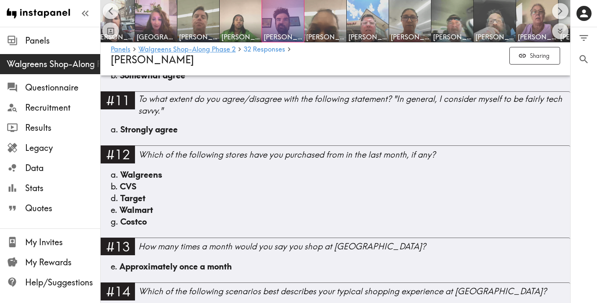
scroll to position [659, 0]
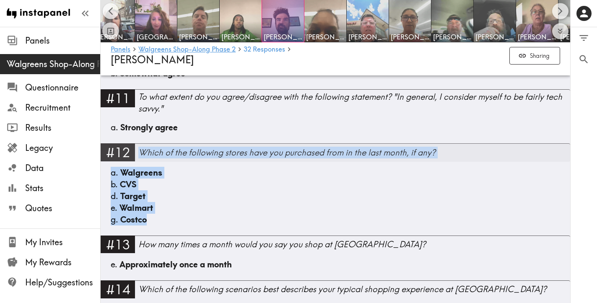
drag, startPoint x: 160, startPoint y: 223, endPoint x: 142, endPoint y: 154, distance: 71.4
click at [142, 154] on div "#12 Which of the following stores have you purchased from in the last month, if…" at bounding box center [336, 189] width 470 height 92
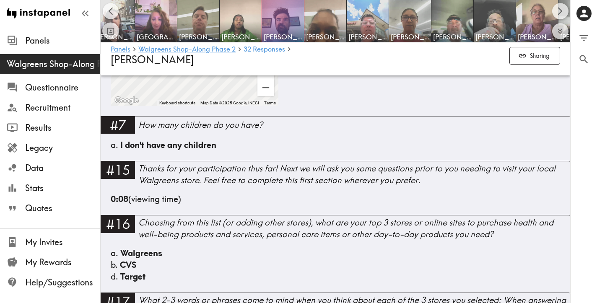
scroll to position [1174, 0]
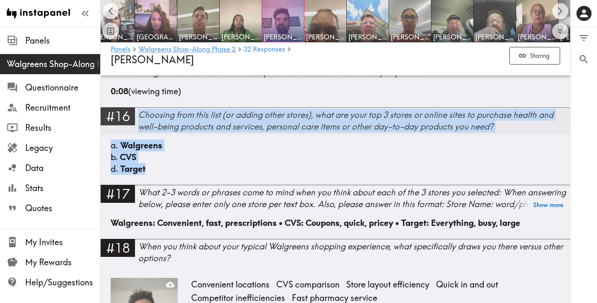
drag, startPoint x: 174, startPoint y: 171, endPoint x: 140, endPoint y: 116, distance: 64.4
click at [140, 116] on div "#16 Choosing from this list (or adding other stores), what are your top 3 store…" at bounding box center [336, 146] width 470 height 78
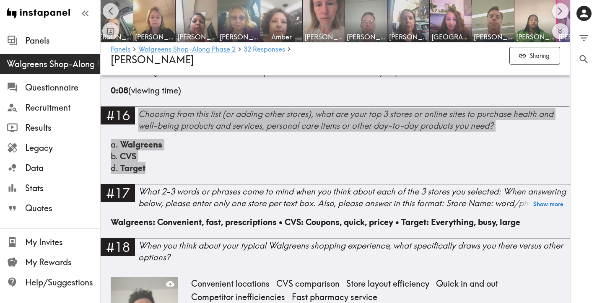
scroll to position [0, 257]
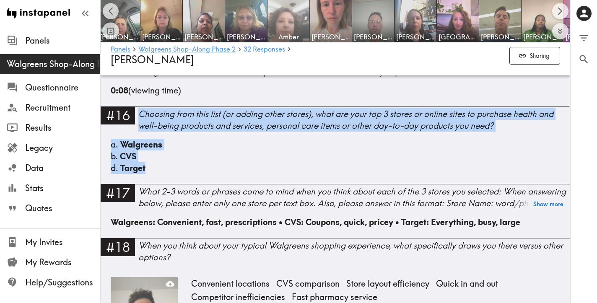
click at [288, 22] on img at bounding box center [289, 21] width 44 height 44
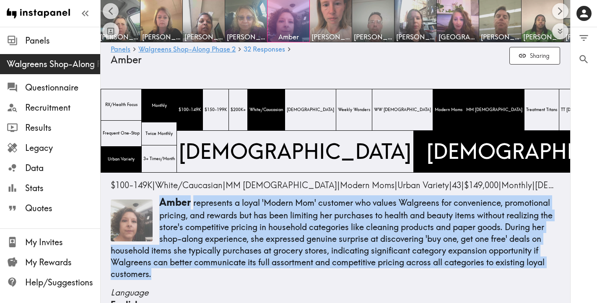
drag, startPoint x: 168, startPoint y: 277, endPoint x: 158, endPoint y: 208, distance: 69.8
click at [158, 208] on p "[PERSON_NAME] represents a loyal 'Modern Mom' customer who values Walgreens for…" at bounding box center [335, 237] width 449 height 85
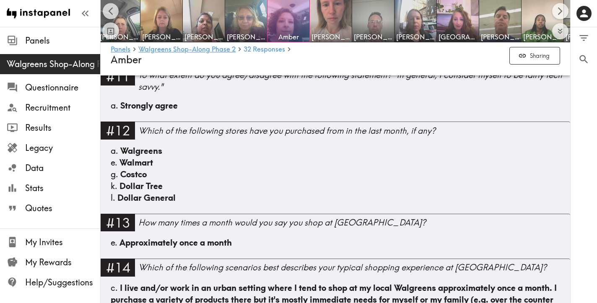
scroll to position [681, 0]
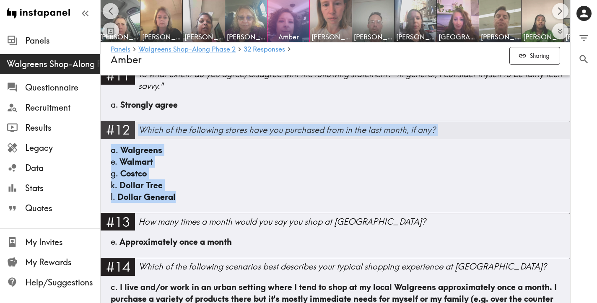
drag, startPoint x: 189, startPoint y: 197, endPoint x: 142, endPoint y: 130, distance: 81.8
click at [142, 130] on div "#12 Which of the following stores have you purchased from in the last month, if…" at bounding box center [336, 167] width 470 height 92
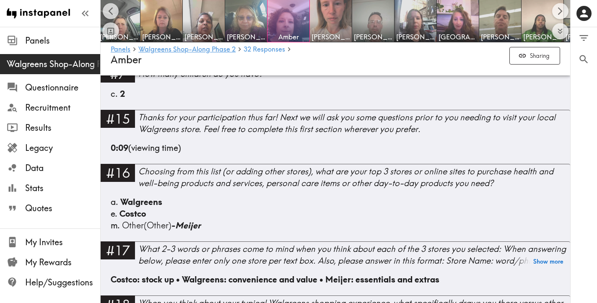
scroll to position [1160, 0]
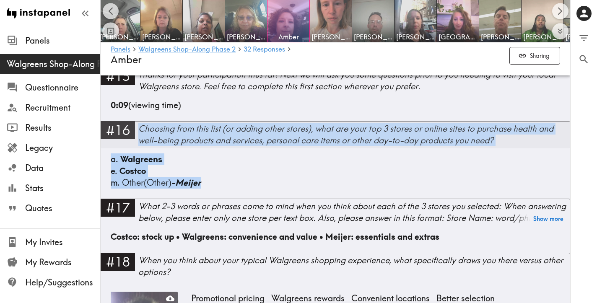
drag, startPoint x: 226, startPoint y: 184, endPoint x: 139, endPoint y: 132, distance: 101.0
click at [139, 132] on div "#16 Choosing from this list (or adding other stores), what are your top 3 store…" at bounding box center [336, 160] width 470 height 78
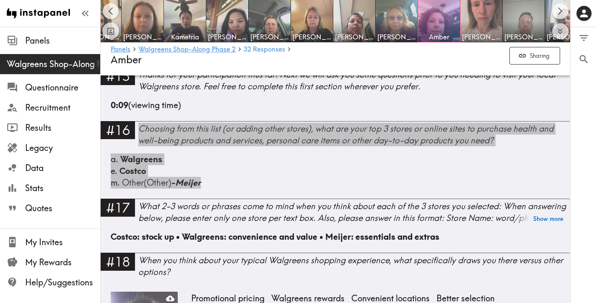
scroll to position [0, 97]
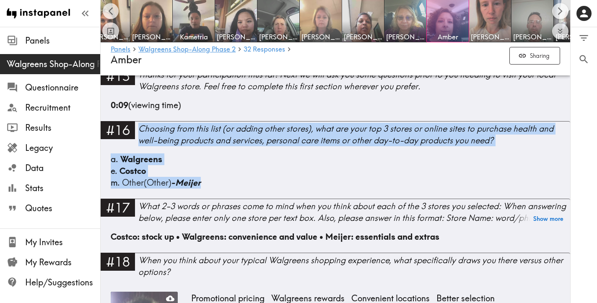
click at [331, 25] on img at bounding box center [321, 21] width 44 height 44
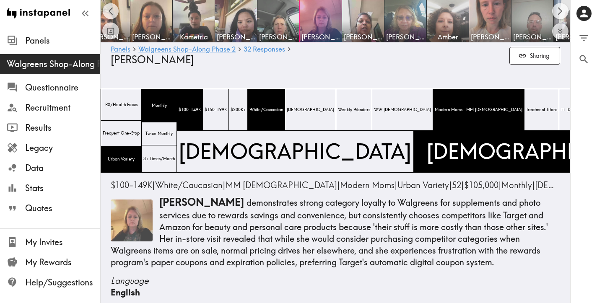
click at [447, 260] on p "[PERSON_NAME] demonstrates strong category loyalty to Walgreens for supplements…" at bounding box center [335, 231] width 449 height 73
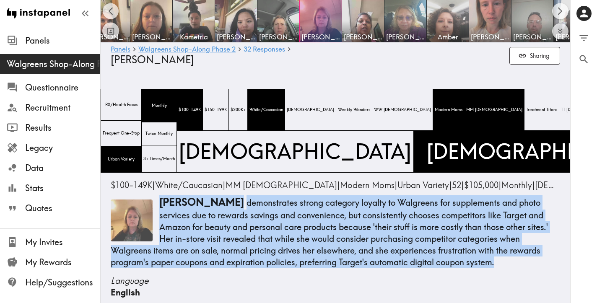
drag, startPoint x: 442, startPoint y: 263, endPoint x: 161, endPoint y: 204, distance: 287.8
click at [161, 204] on p "[PERSON_NAME] demonstrates strong category loyalty to Walgreens for supplements…" at bounding box center [335, 231] width 449 height 73
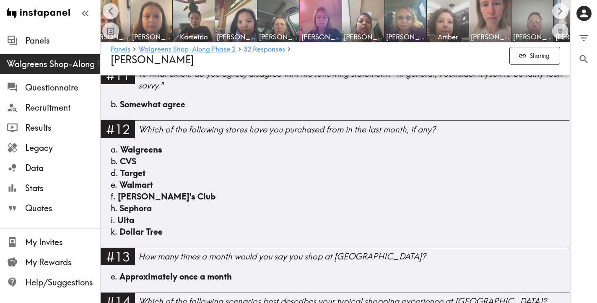
scroll to position [670, 0]
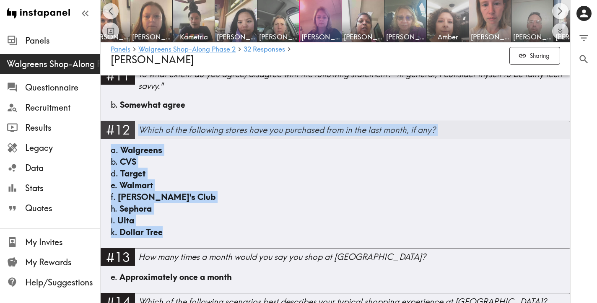
drag, startPoint x: 173, startPoint y: 234, endPoint x: 141, endPoint y: 130, distance: 109.7
click at [141, 130] on div "#12 Which of the following stores have you purchased from in the last month, if…" at bounding box center [336, 184] width 470 height 127
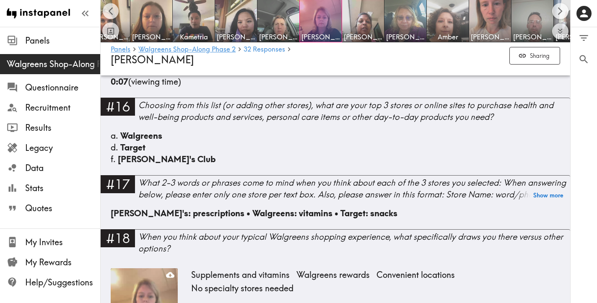
scroll to position [1225, 0]
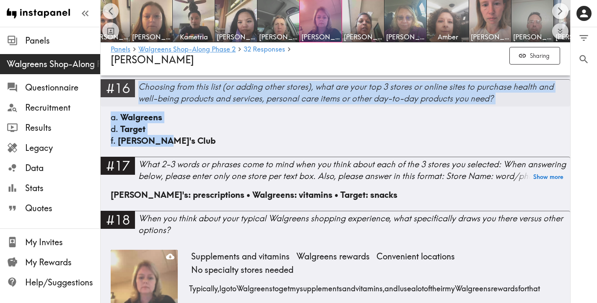
drag, startPoint x: 183, startPoint y: 143, endPoint x: 141, endPoint y: 91, distance: 67.4
click at [141, 91] on div "#16 Choosing from this list (or adding other stores), what are your top 3 store…" at bounding box center [336, 118] width 470 height 78
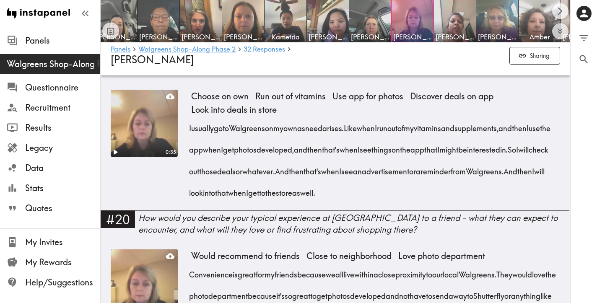
scroll to position [0, 0]
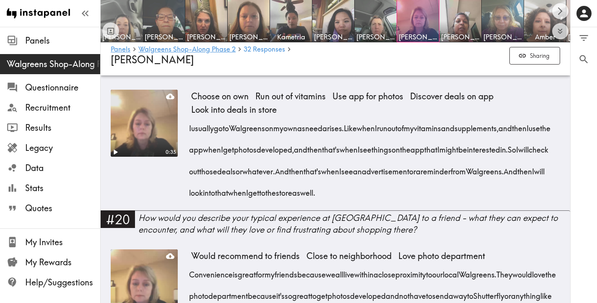
click at [130, 17] on img at bounding box center [122, 21] width 44 height 44
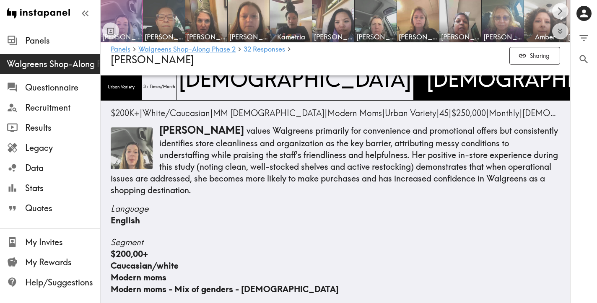
scroll to position [89, 0]
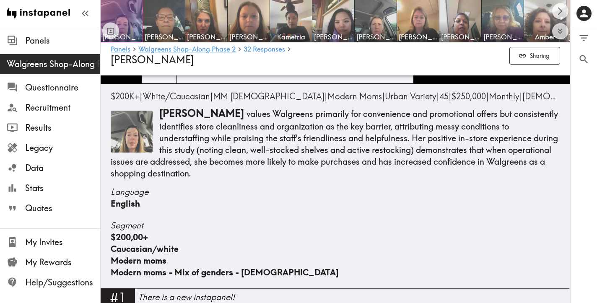
click at [161, 176] on p "[PERSON_NAME] values [PERSON_NAME] primarily for convenience and promotional of…" at bounding box center [335, 143] width 449 height 73
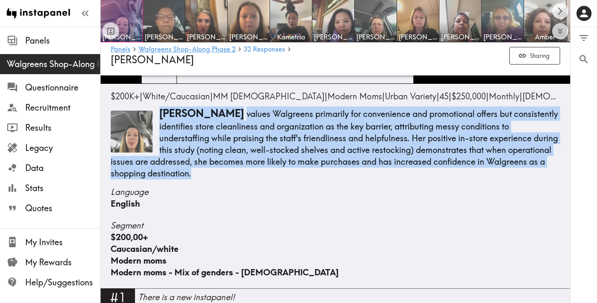
drag, startPoint x: 164, startPoint y: 174, endPoint x: 160, endPoint y: 116, distance: 58.4
click at [160, 116] on p "[PERSON_NAME] values [PERSON_NAME] primarily for convenience and promotional of…" at bounding box center [335, 143] width 449 height 73
